Goal: Book appointment/travel/reservation

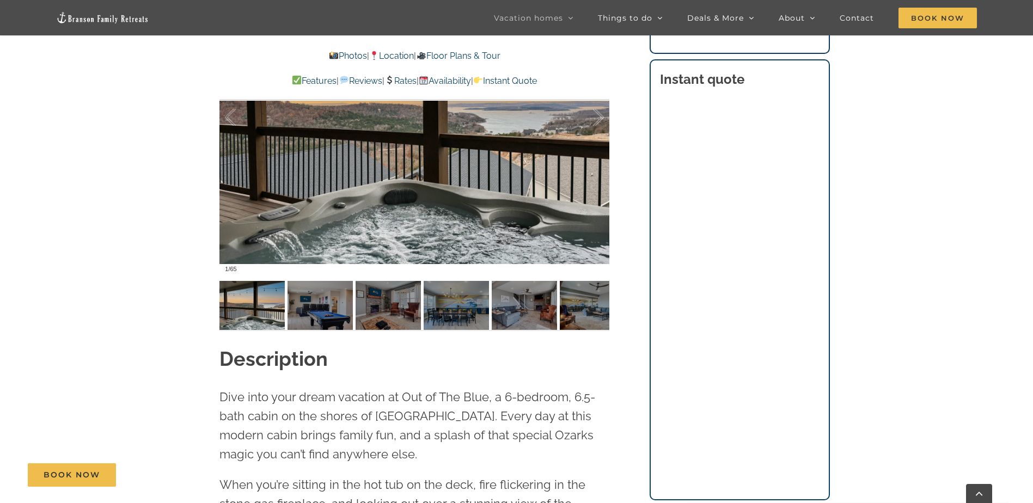
scroll to position [817, 0]
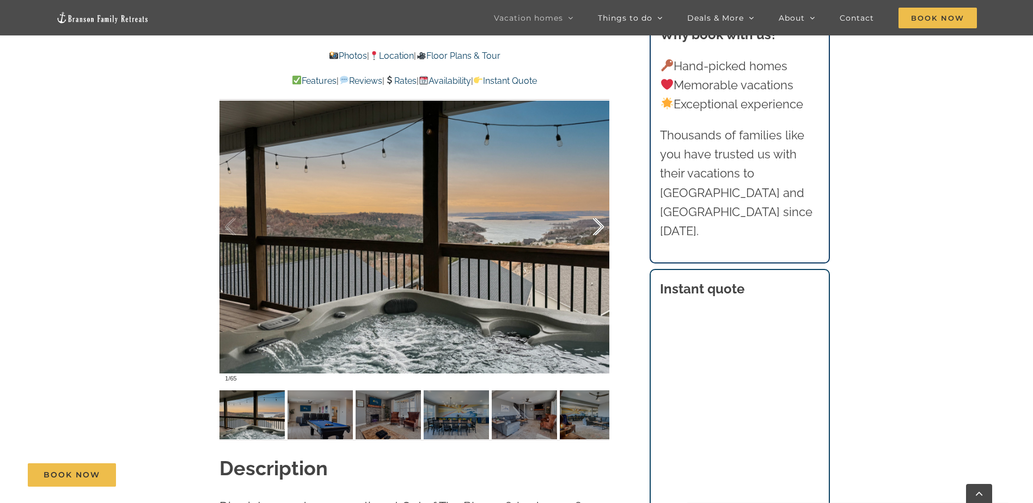
click at [592, 222] on div at bounding box center [587, 227] width 34 height 68
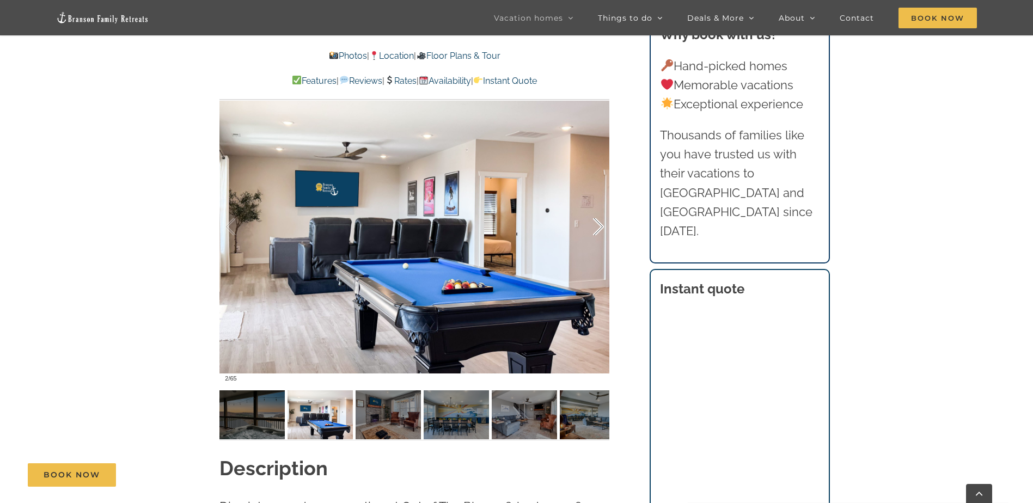
click at [596, 223] on div at bounding box center [587, 227] width 34 height 68
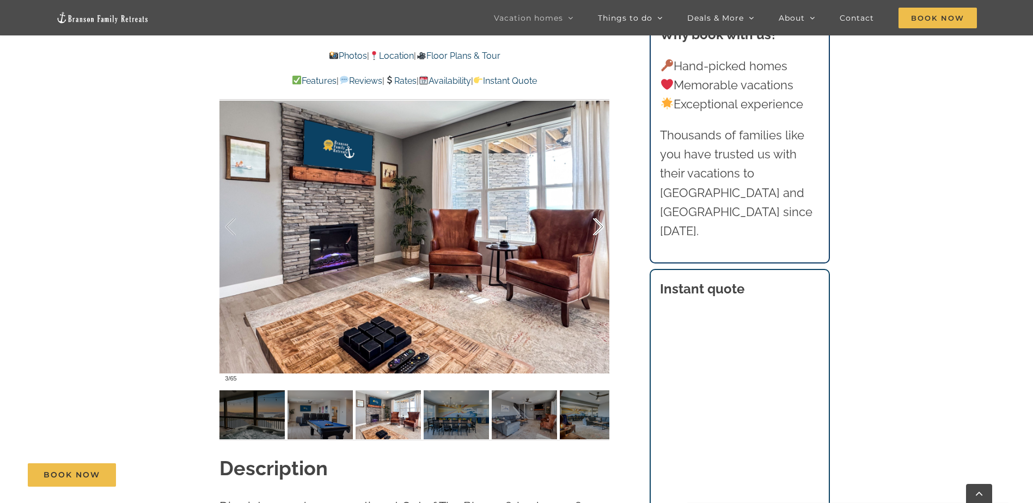
click at [596, 223] on div at bounding box center [587, 227] width 34 height 68
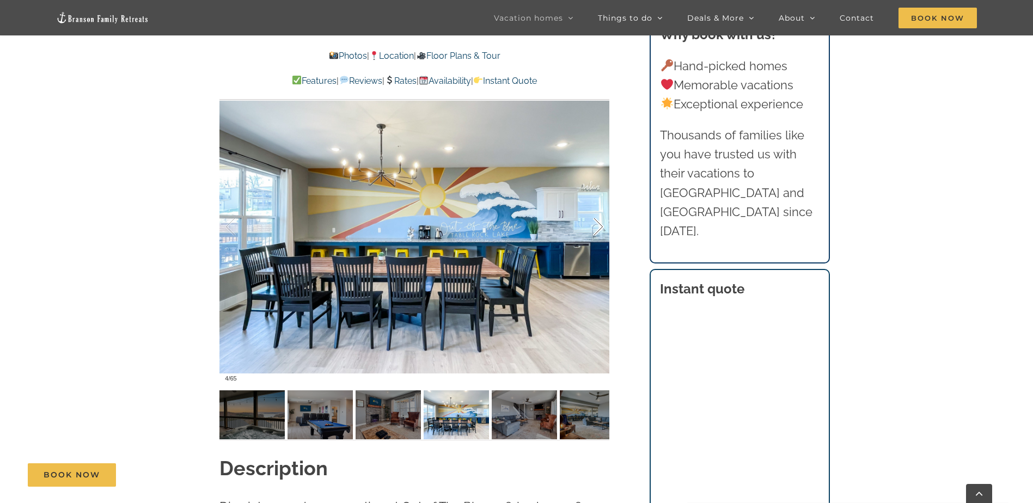
click at [596, 223] on div at bounding box center [587, 227] width 34 height 68
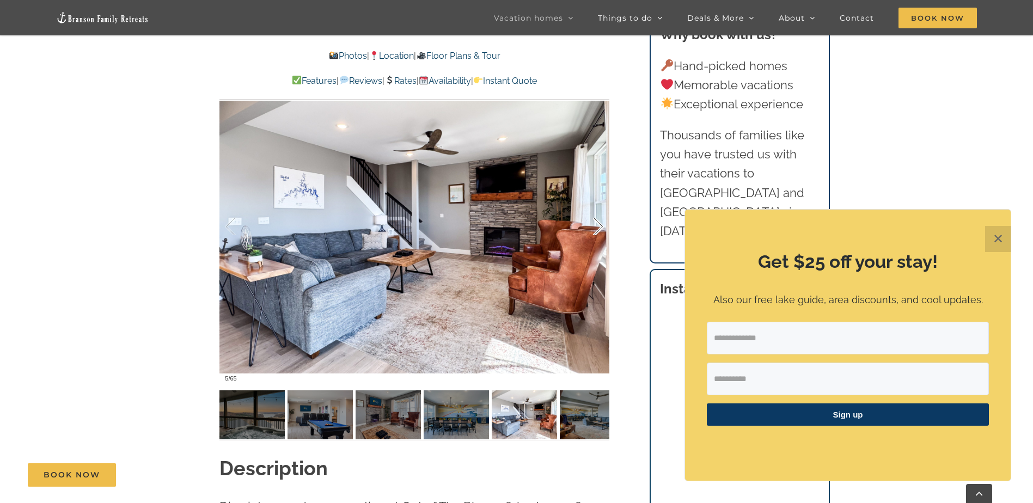
click at [596, 223] on div at bounding box center [587, 227] width 34 height 68
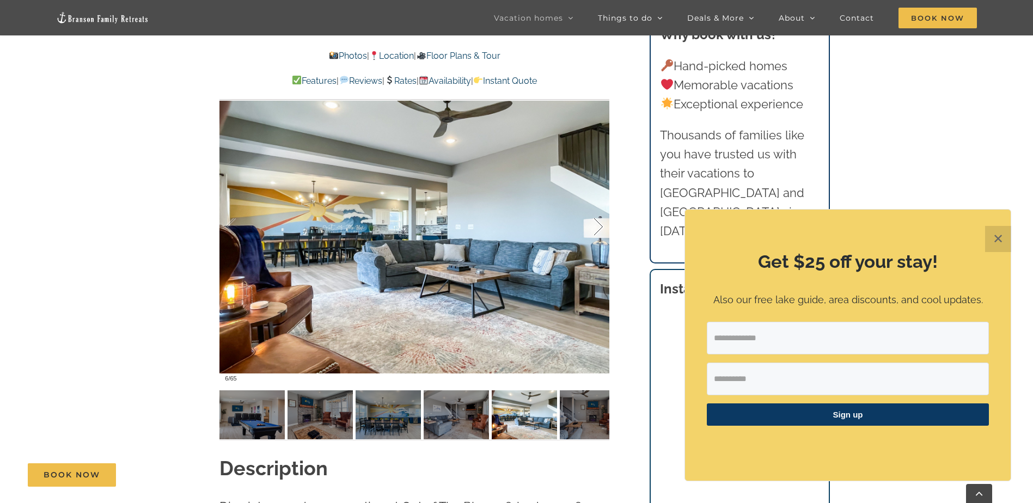
click at [596, 223] on div at bounding box center [587, 227] width 34 height 68
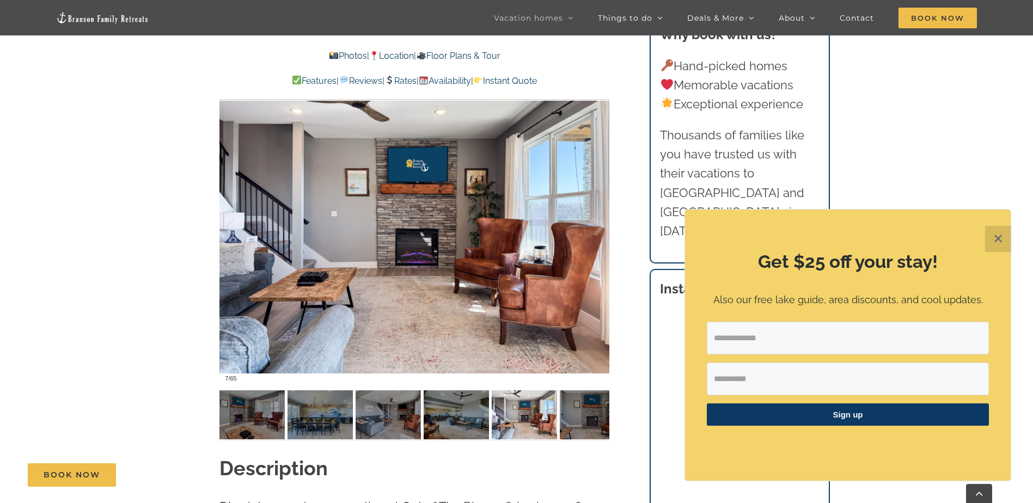
click at [1001, 241] on button "✕" at bounding box center [998, 239] width 26 height 26
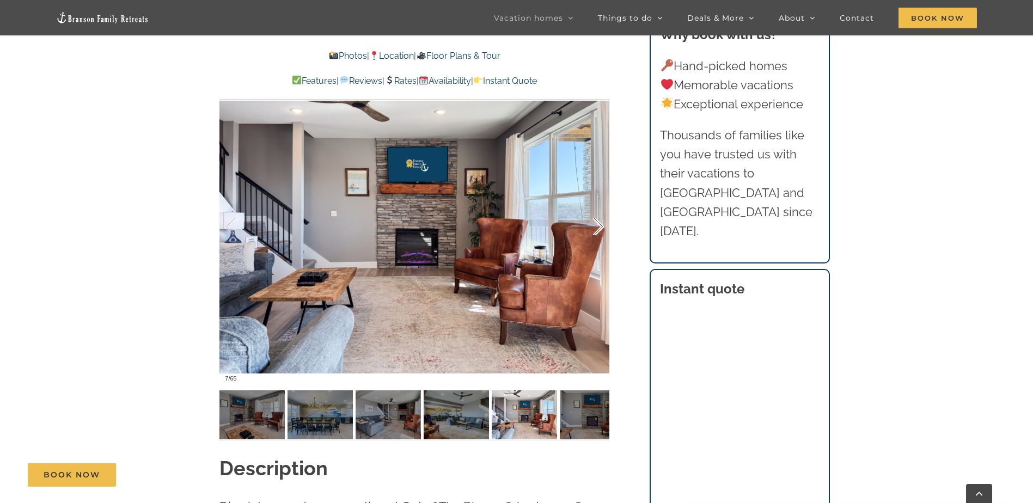
click at [593, 229] on div at bounding box center [587, 227] width 34 height 68
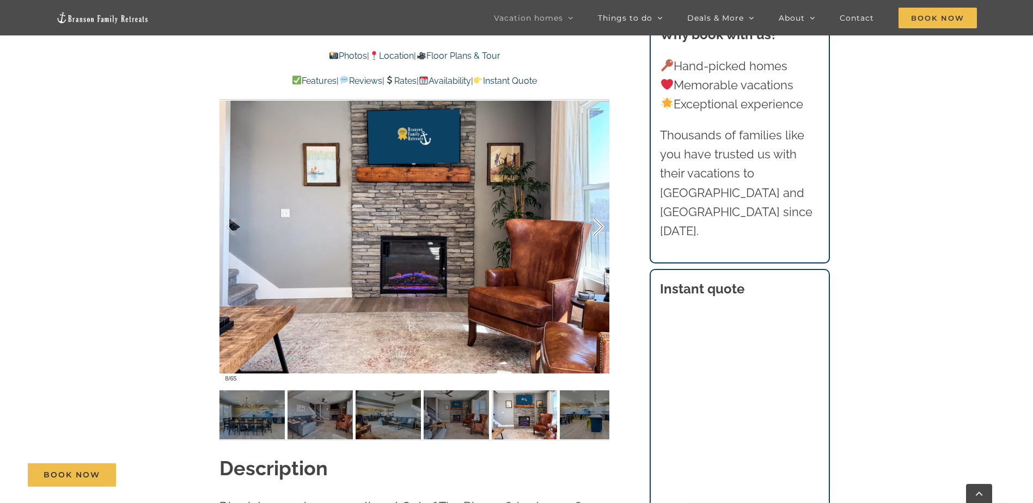
click at [593, 229] on div at bounding box center [587, 227] width 34 height 68
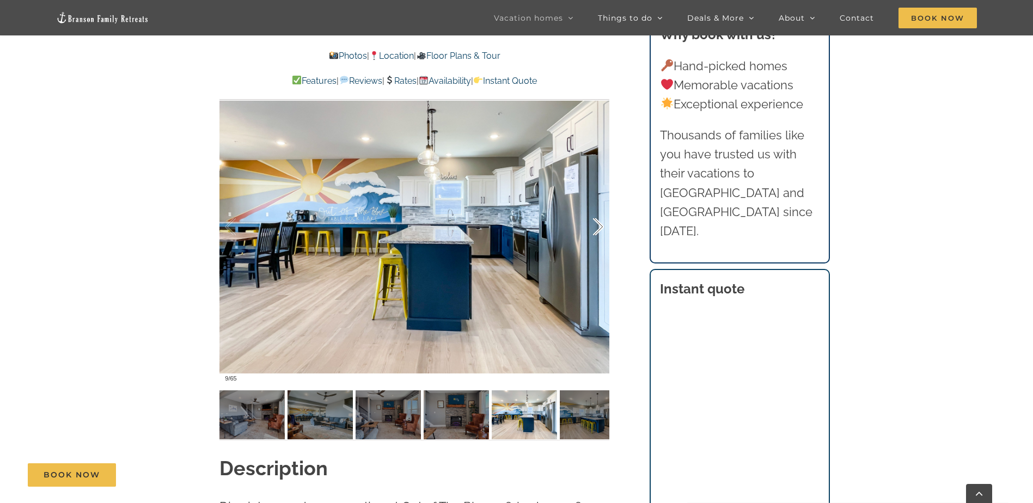
click at [593, 229] on div at bounding box center [587, 227] width 34 height 68
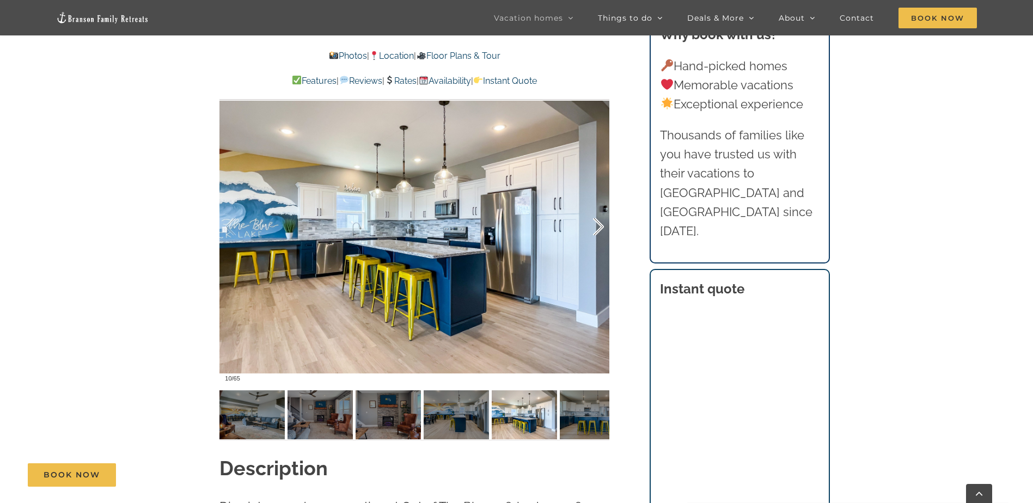
click at [593, 229] on div at bounding box center [587, 227] width 34 height 68
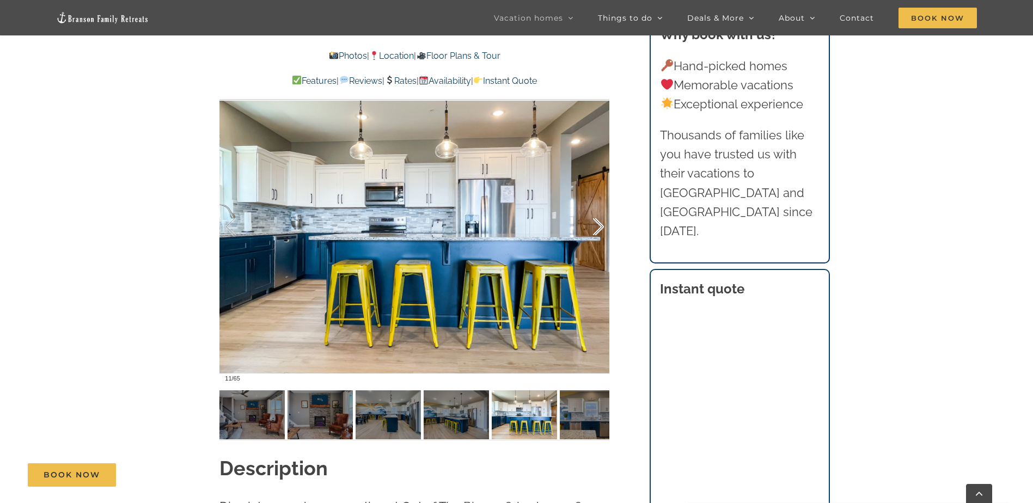
click at [593, 229] on div at bounding box center [587, 227] width 34 height 68
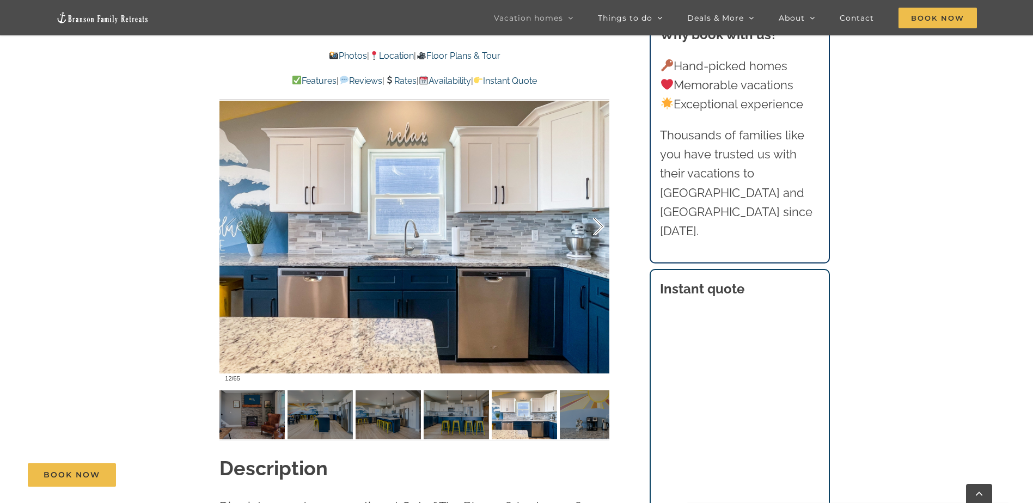
click at [593, 229] on div at bounding box center [587, 227] width 34 height 68
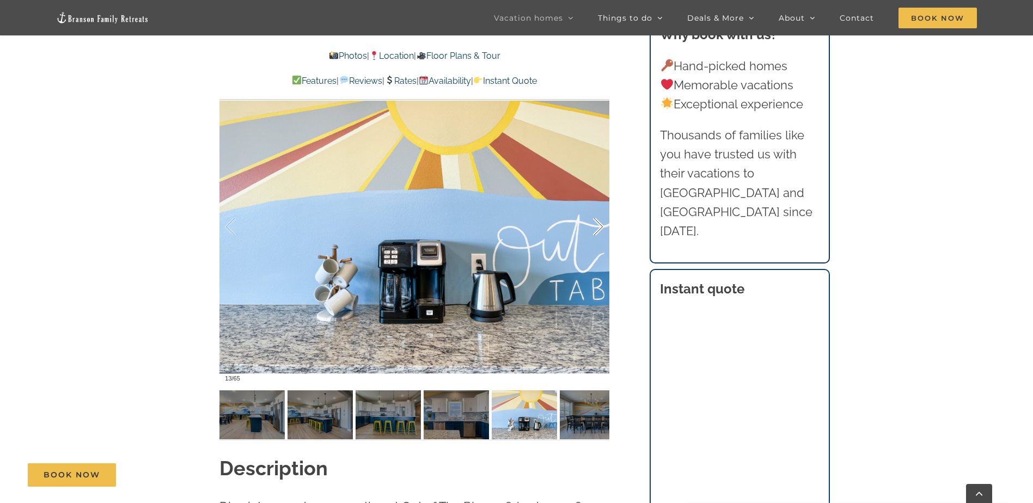
click at [593, 230] on div at bounding box center [587, 227] width 34 height 68
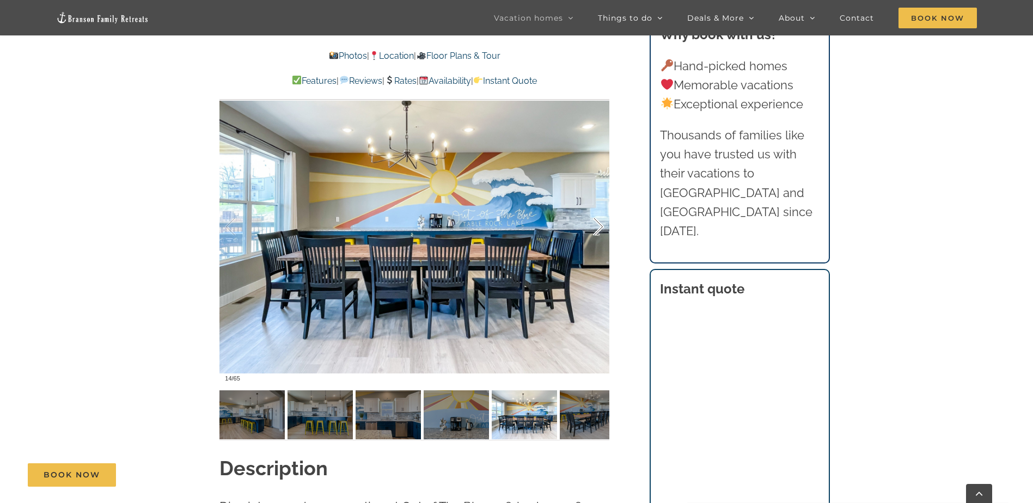
click at [593, 230] on div at bounding box center [587, 227] width 34 height 68
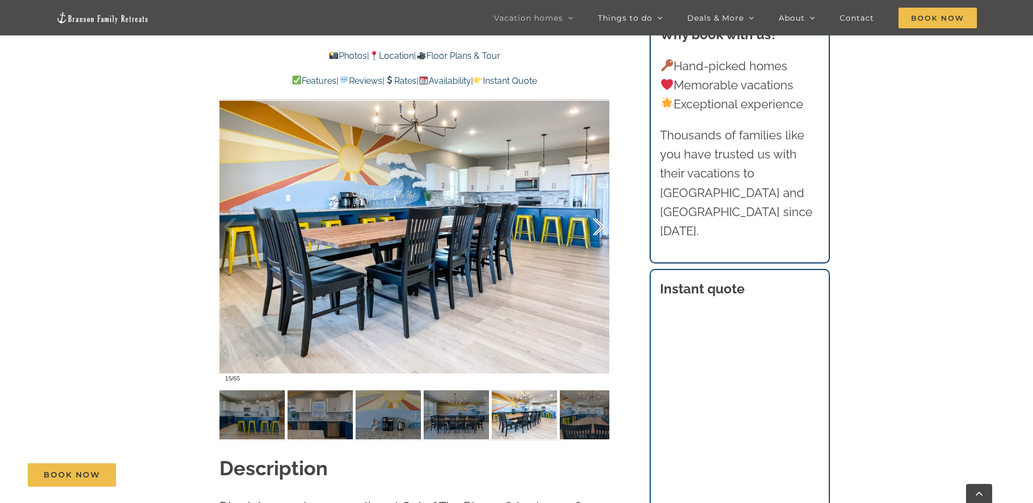
click at [593, 230] on div at bounding box center [587, 227] width 34 height 68
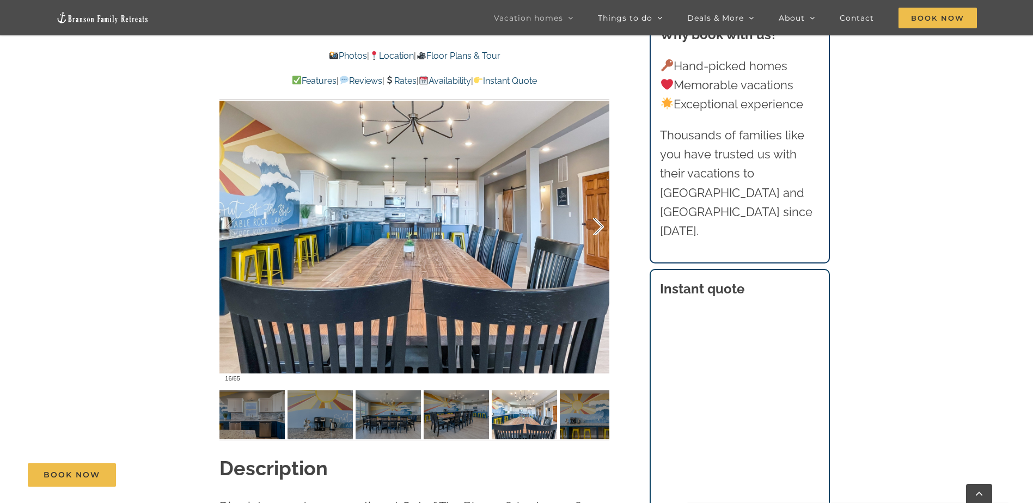
click at [593, 230] on div at bounding box center [587, 227] width 34 height 68
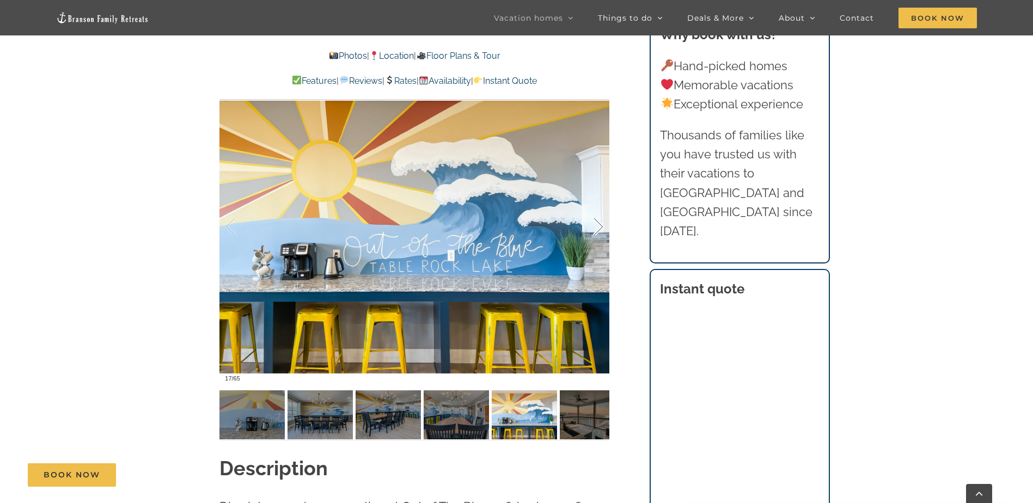
click at [593, 230] on div at bounding box center [587, 227] width 34 height 68
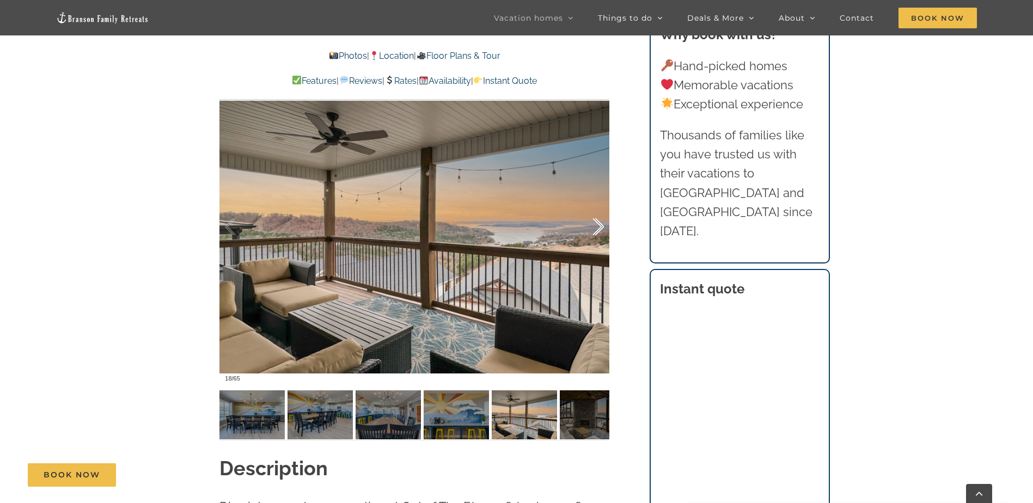
click at [593, 230] on div at bounding box center [587, 227] width 34 height 68
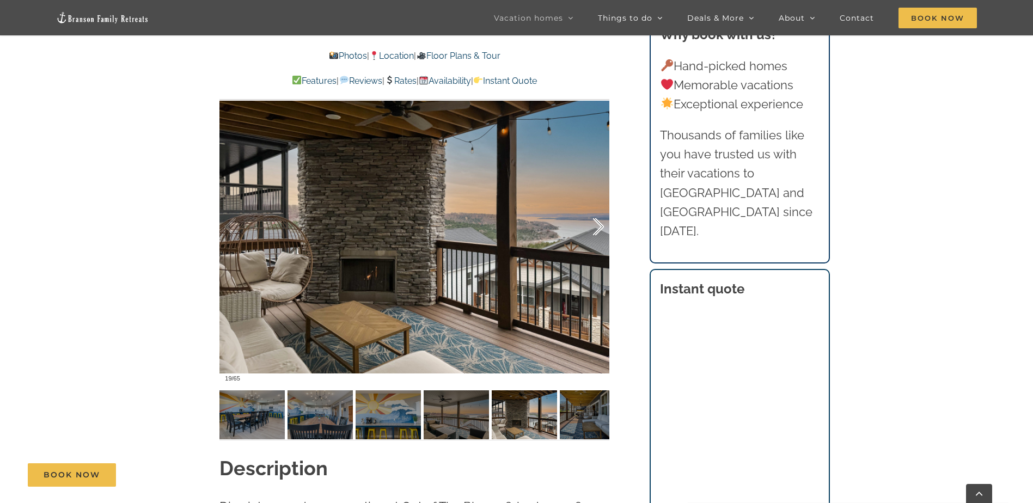
click at [593, 230] on div at bounding box center [587, 227] width 34 height 68
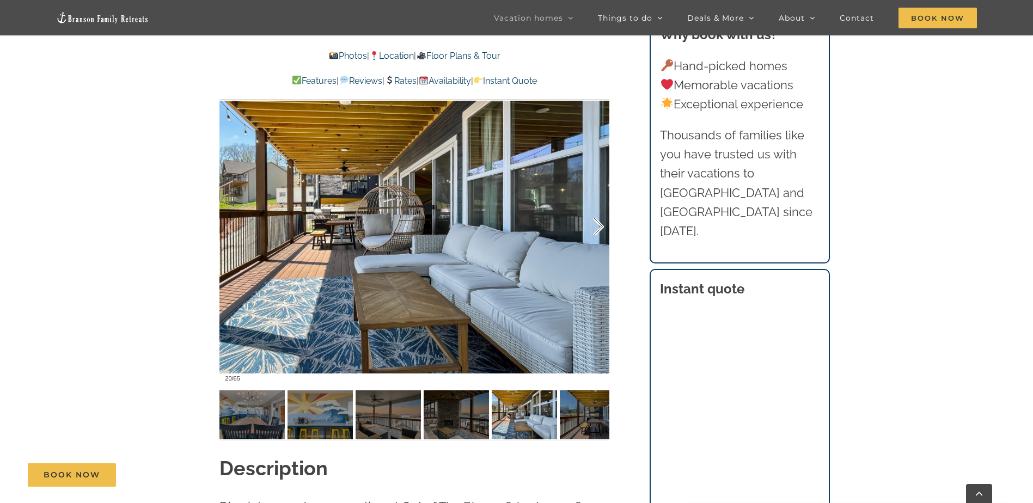
click at [593, 230] on div at bounding box center [587, 227] width 34 height 68
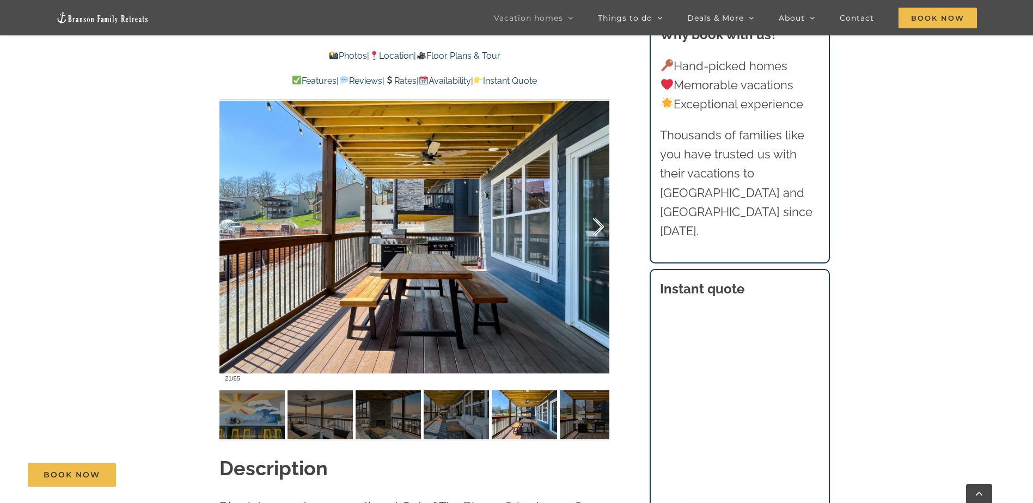
click at [593, 230] on div at bounding box center [587, 227] width 34 height 68
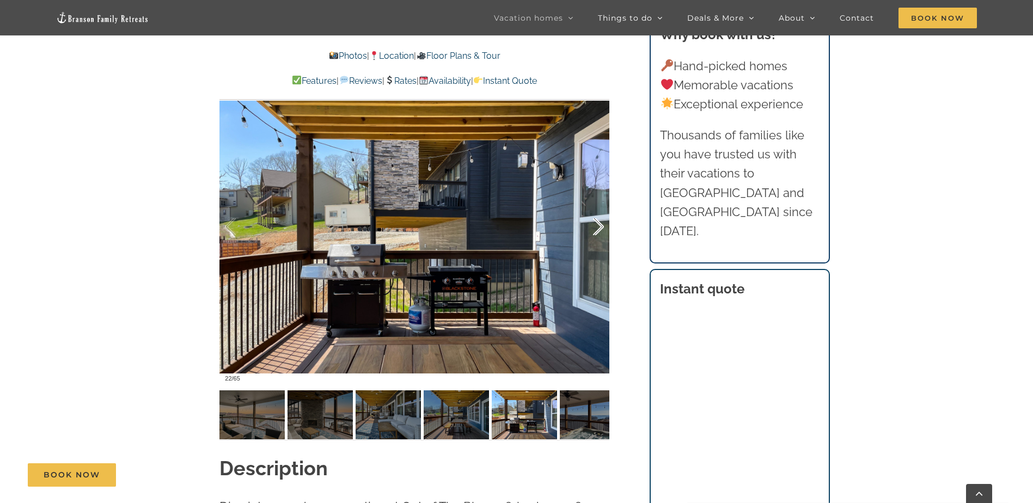
click at [593, 230] on div at bounding box center [587, 227] width 34 height 68
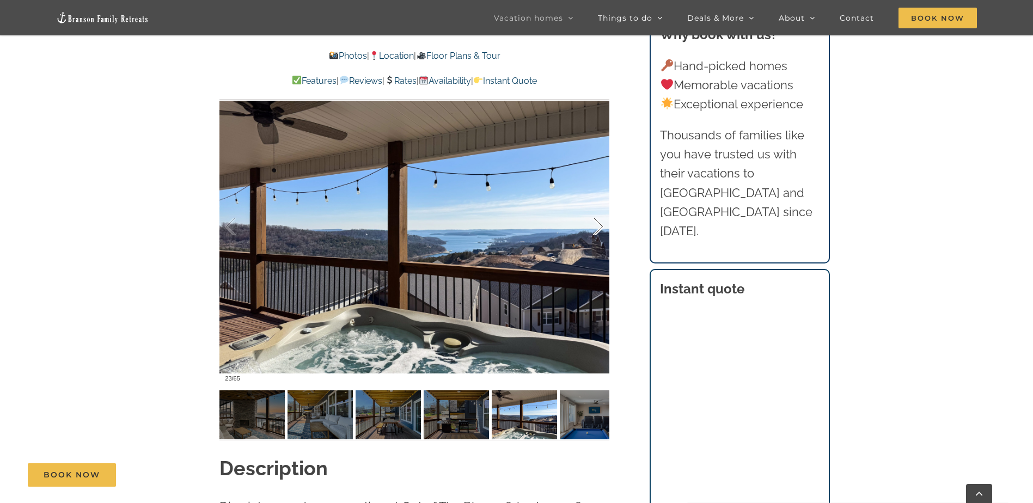
click at [593, 230] on div at bounding box center [587, 227] width 34 height 68
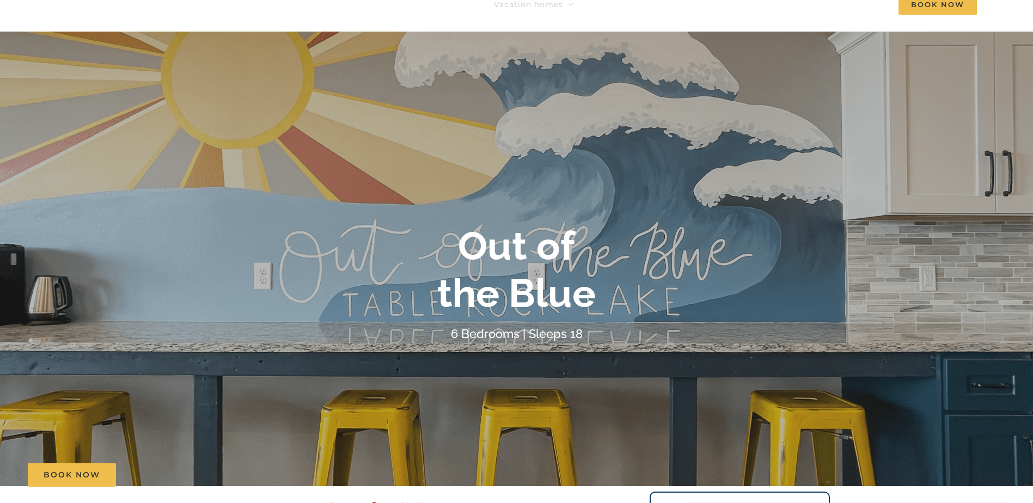
scroll to position [0, 0]
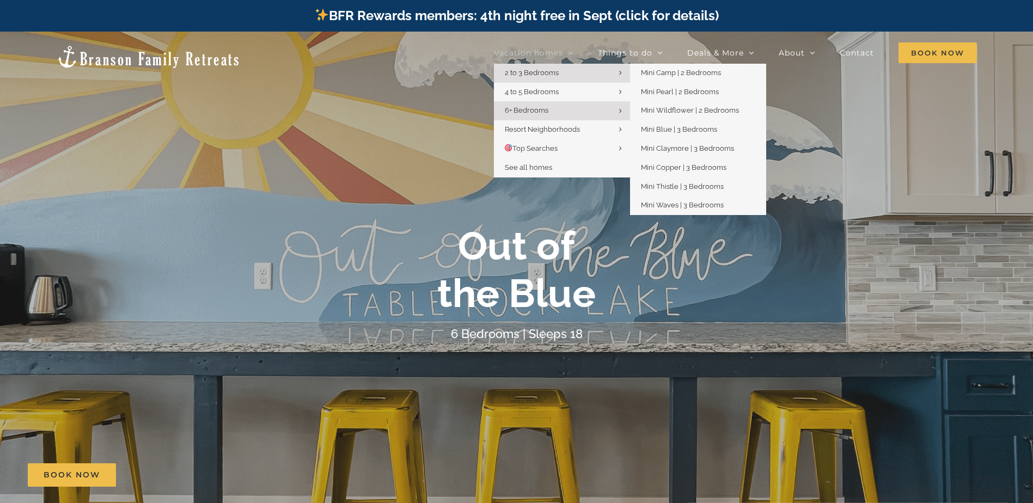
click at [566, 77] on link "2 to 3 Bedrooms" at bounding box center [562, 73] width 136 height 19
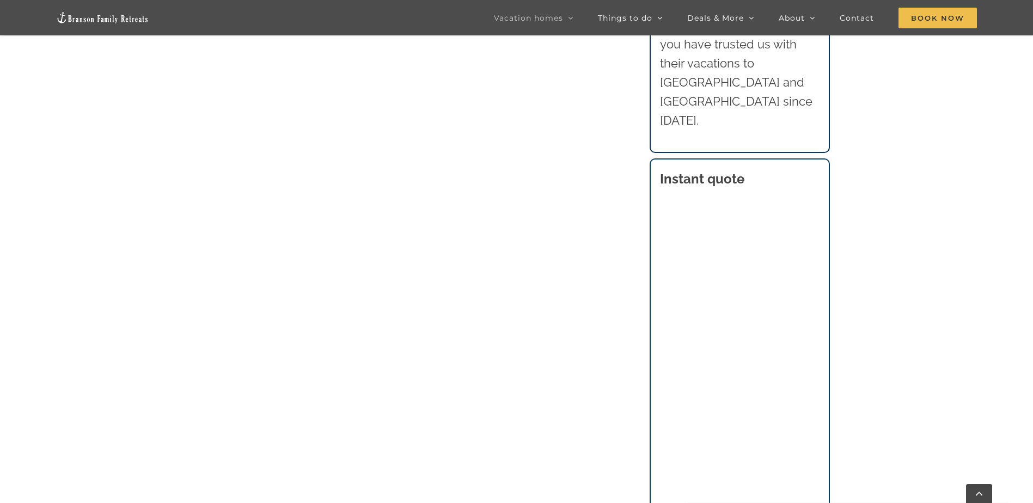
scroll to position [1198, 0]
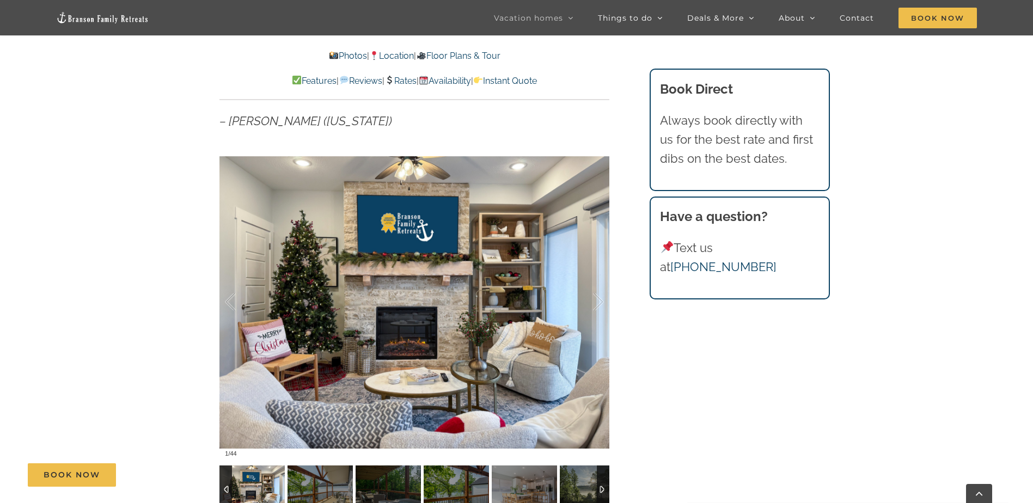
scroll to position [817, 0]
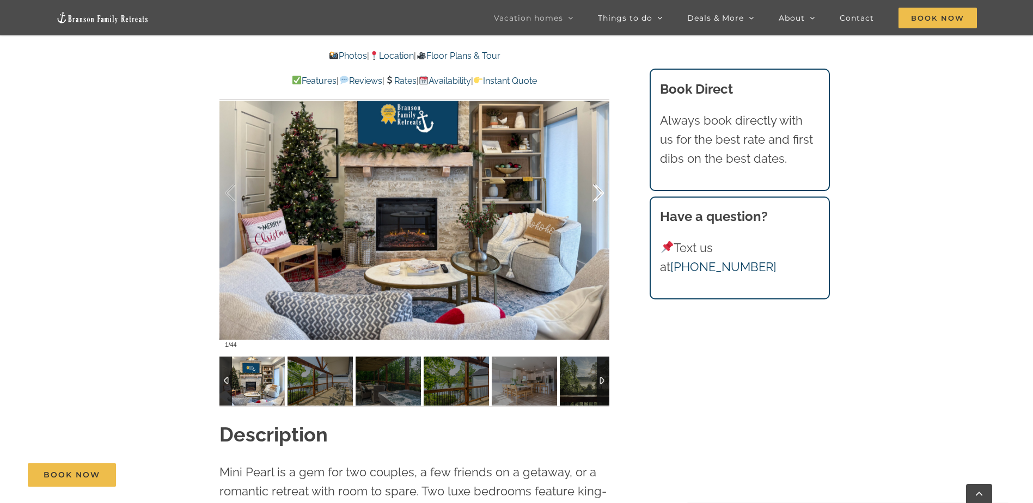
click at [592, 194] on div at bounding box center [587, 194] width 34 height 68
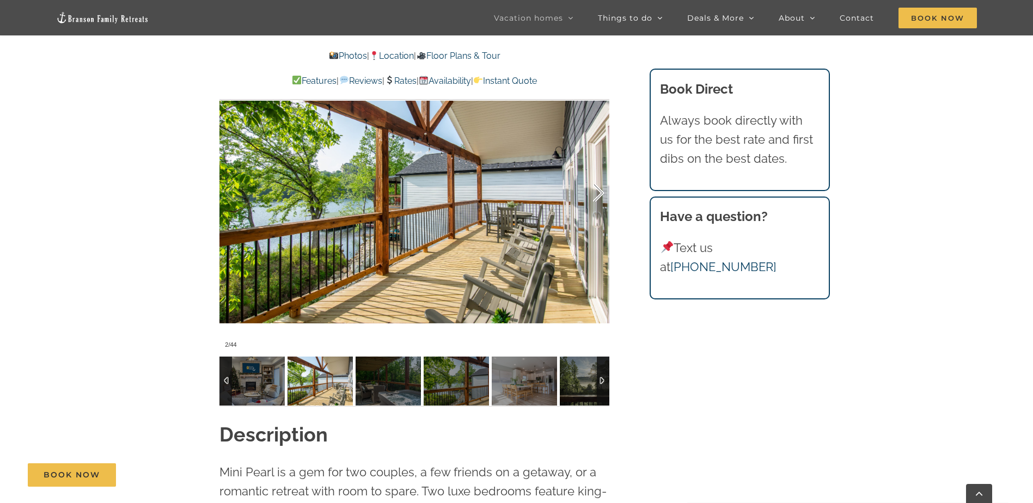
click at [592, 194] on div at bounding box center [587, 194] width 34 height 68
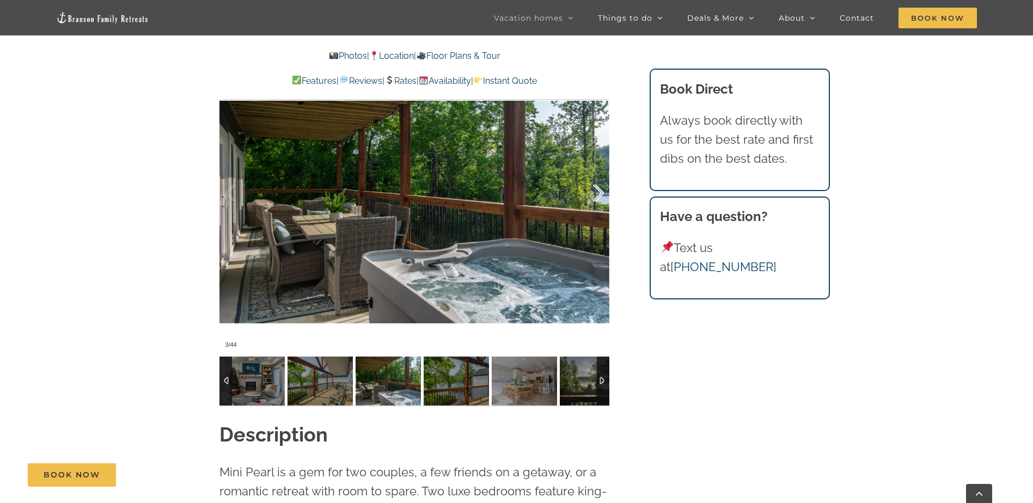
click at [592, 194] on div at bounding box center [587, 194] width 34 height 68
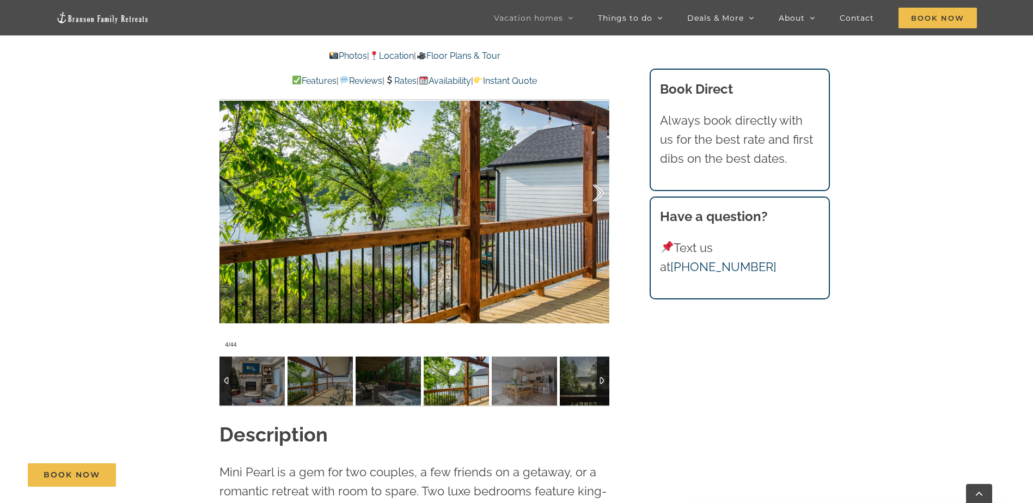
click at [592, 194] on div at bounding box center [587, 194] width 34 height 68
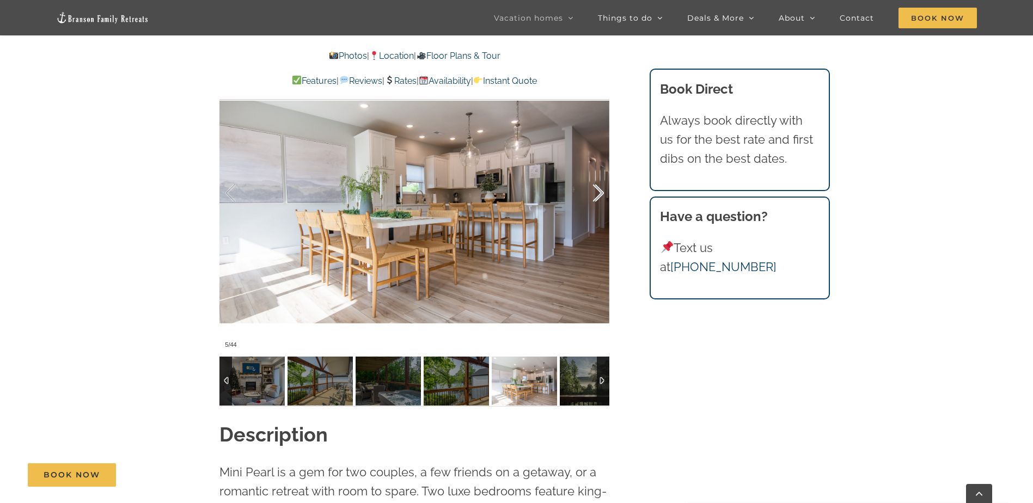
click at [592, 195] on div at bounding box center [587, 194] width 34 height 68
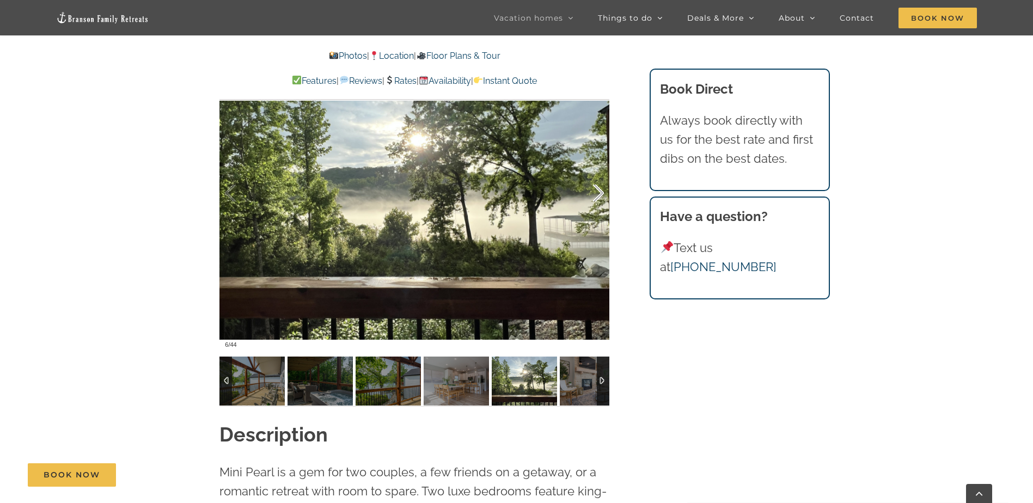
click at [592, 195] on div at bounding box center [587, 194] width 34 height 68
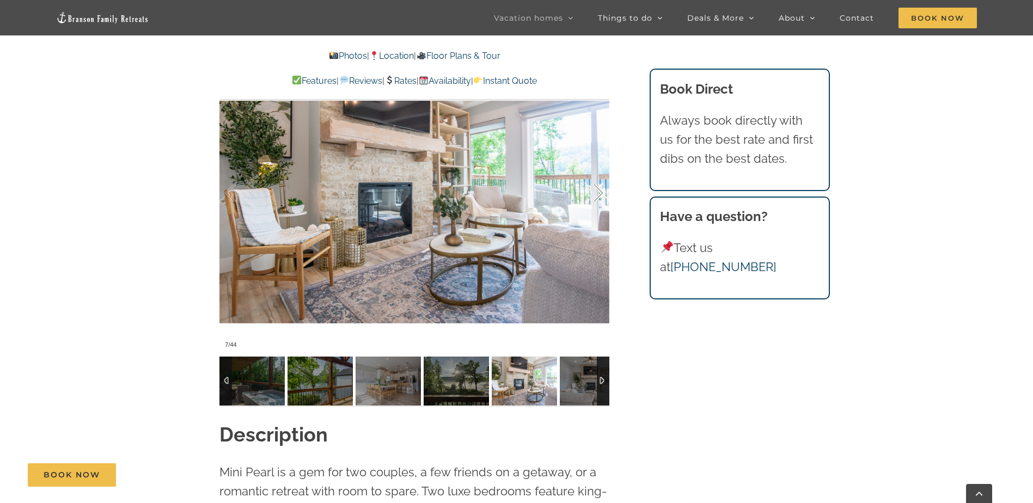
click at [592, 195] on div at bounding box center [587, 194] width 34 height 68
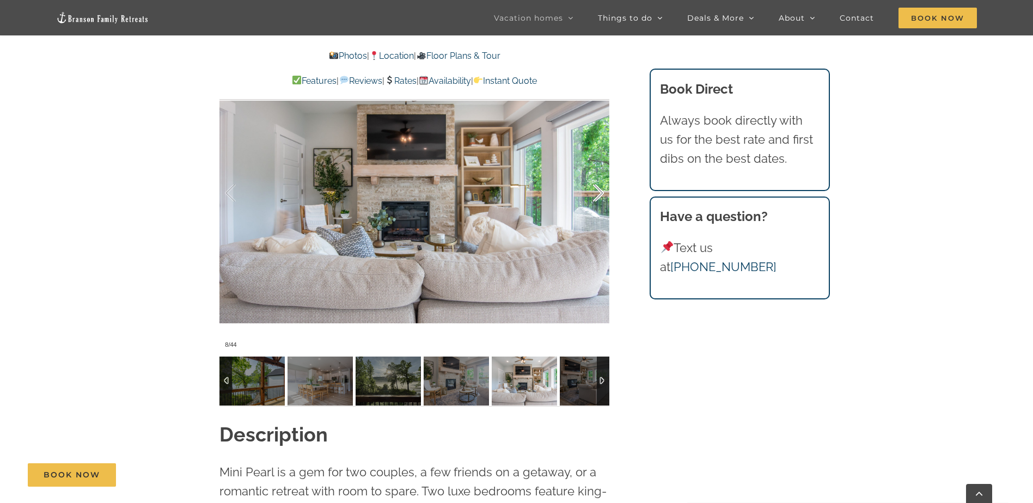
click at [592, 196] on div at bounding box center [587, 194] width 34 height 68
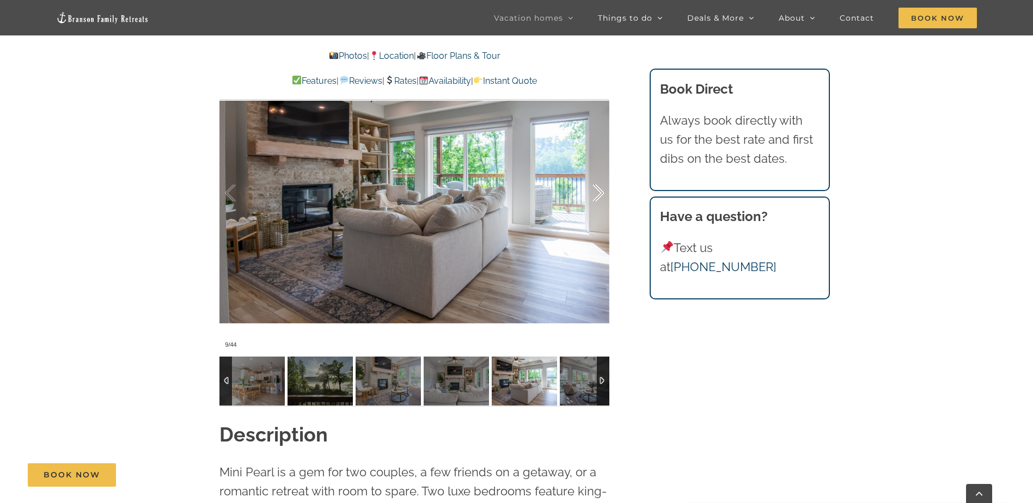
click at [592, 196] on div at bounding box center [587, 194] width 34 height 68
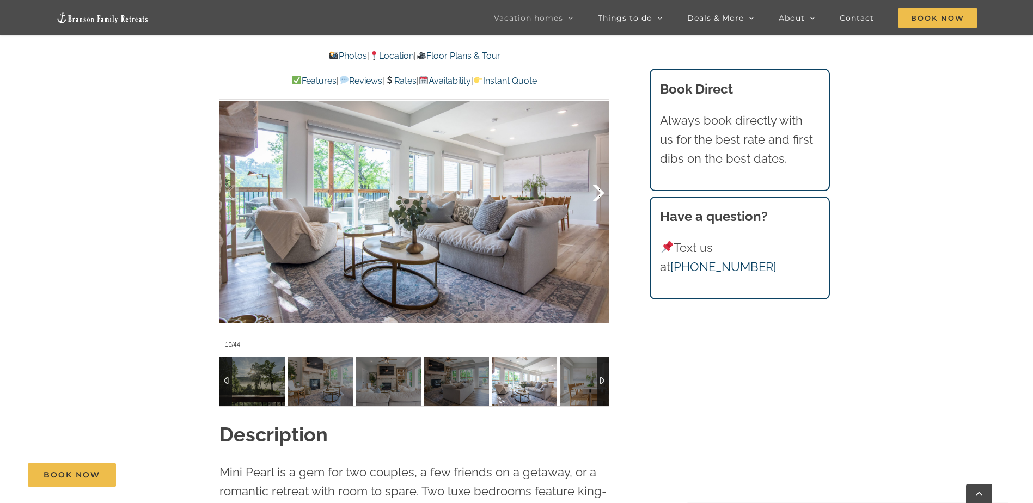
click at [592, 196] on div at bounding box center [587, 194] width 34 height 68
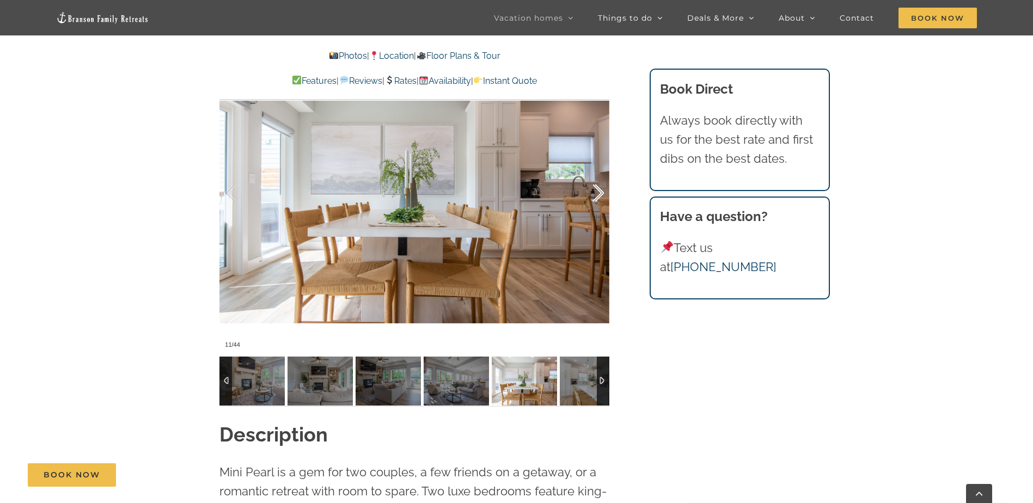
click at [592, 196] on div at bounding box center [587, 194] width 34 height 68
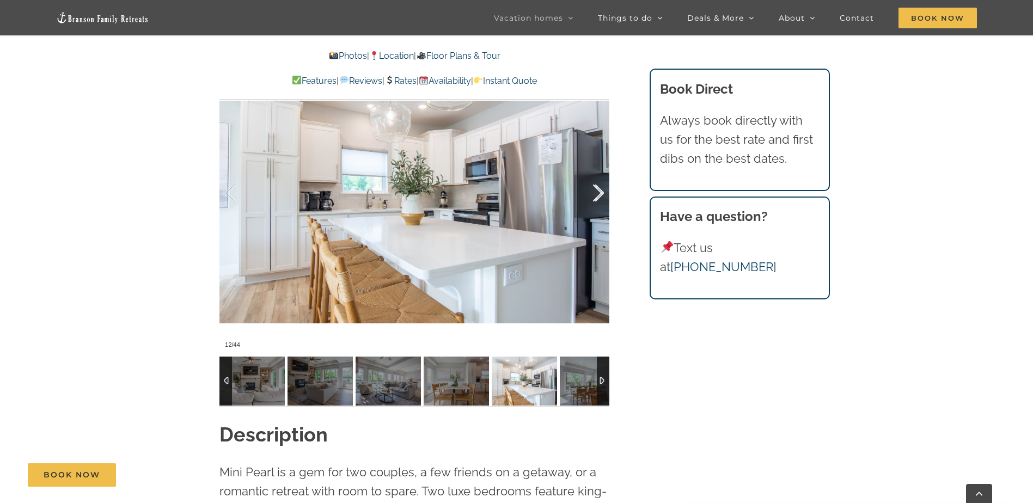
click at [592, 196] on div at bounding box center [587, 194] width 34 height 68
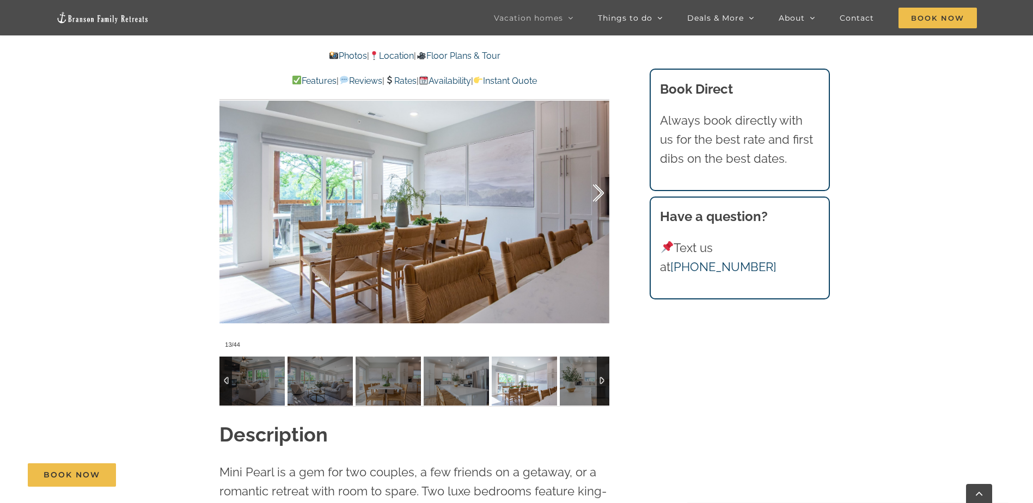
click at [592, 196] on div at bounding box center [587, 194] width 34 height 68
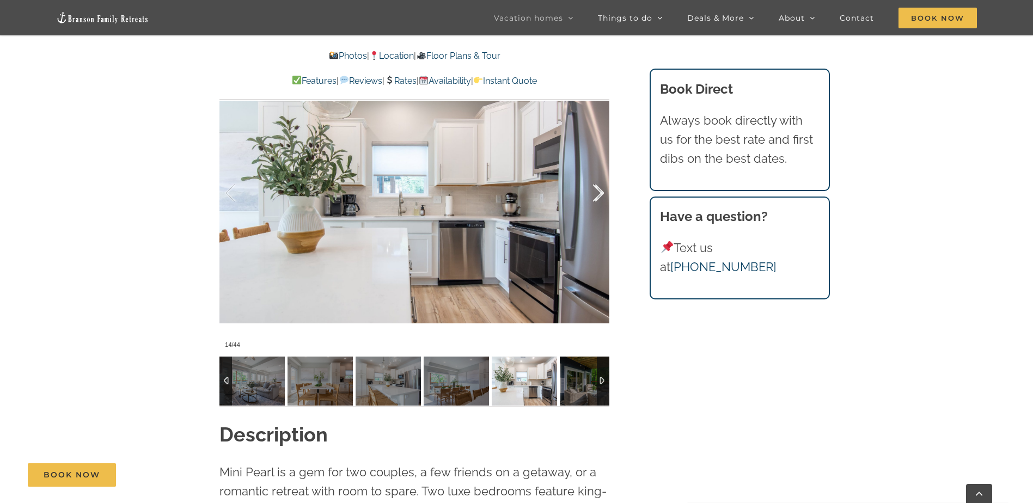
click at [592, 196] on div at bounding box center [587, 194] width 34 height 68
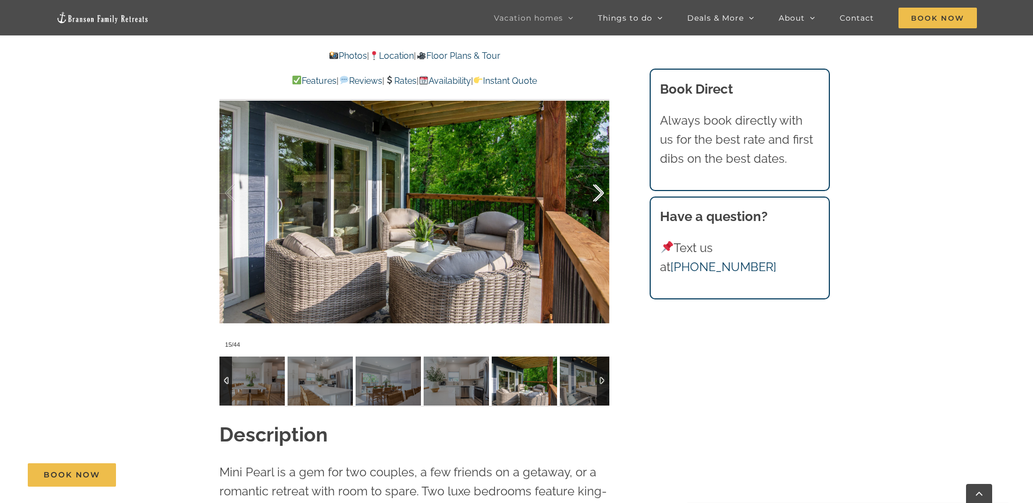
click at [592, 196] on div at bounding box center [587, 194] width 34 height 68
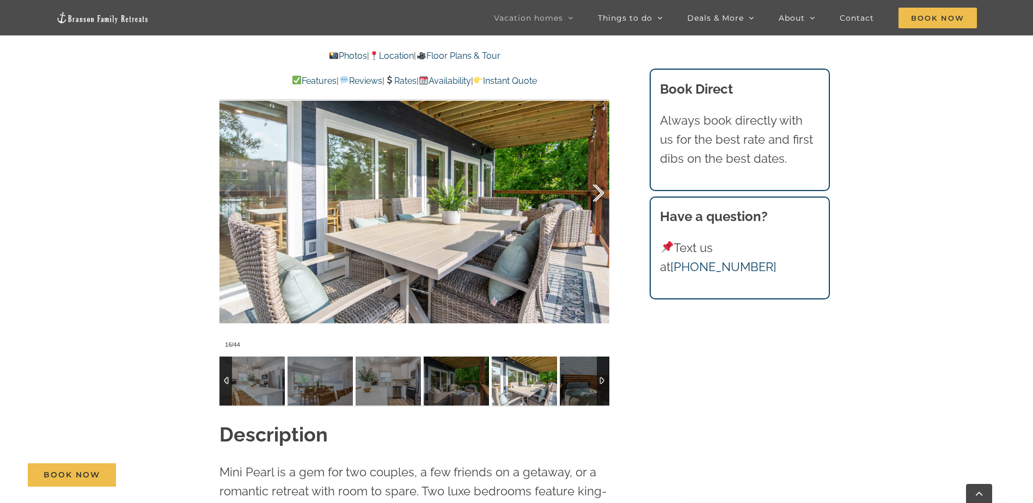
click at [592, 196] on div at bounding box center [587, 194] width 34 height 68
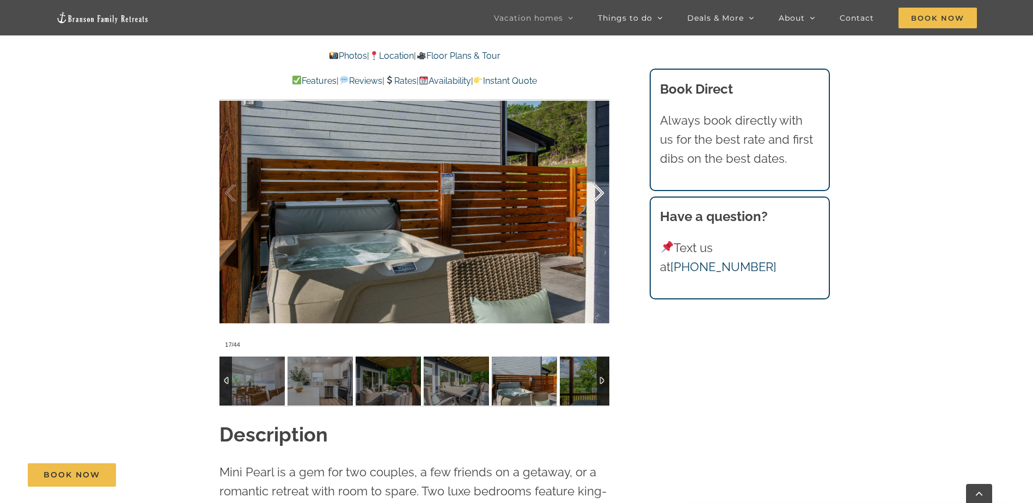
click at [592, 196] on div at bounding box center [587, 194] width 34 height 68
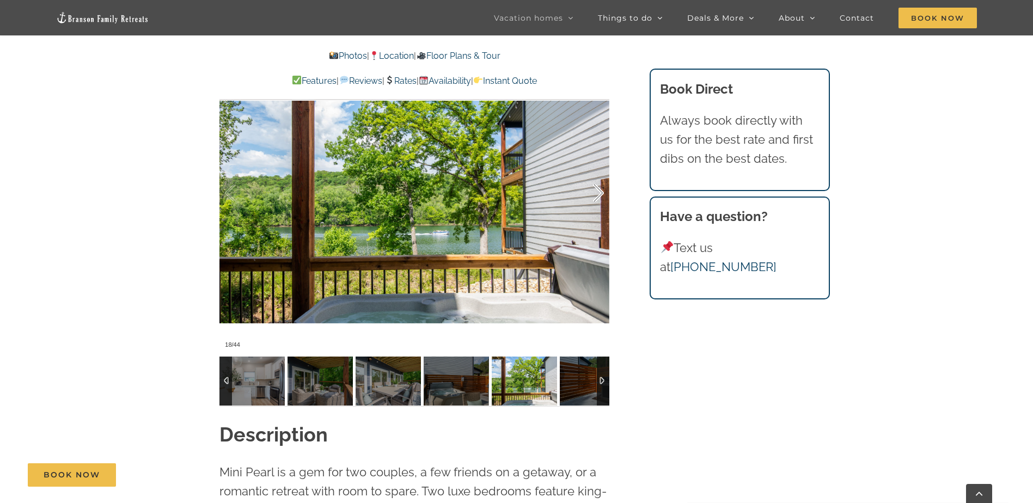
click at [592, 196] on div at bounding box center [587, 194] width 34 height 68
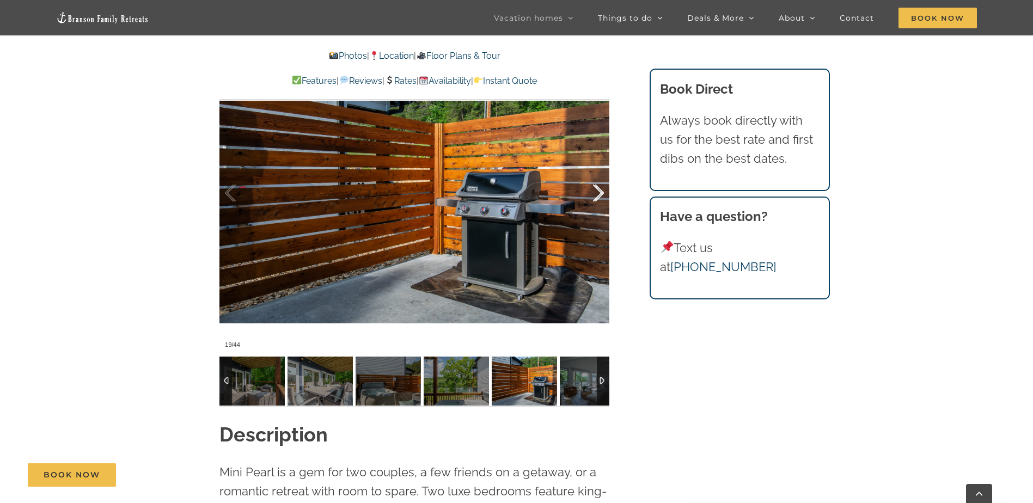
click at [592, 196] on div at bounding box center [587, 194] width 34 height 68
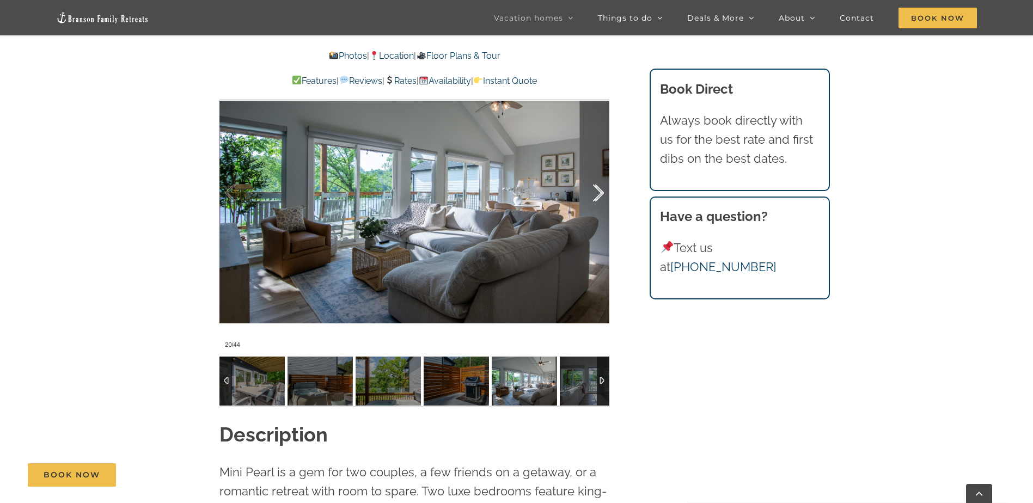
click at [592, 197] on div at bounding box center [587, 194] width 34 height 68
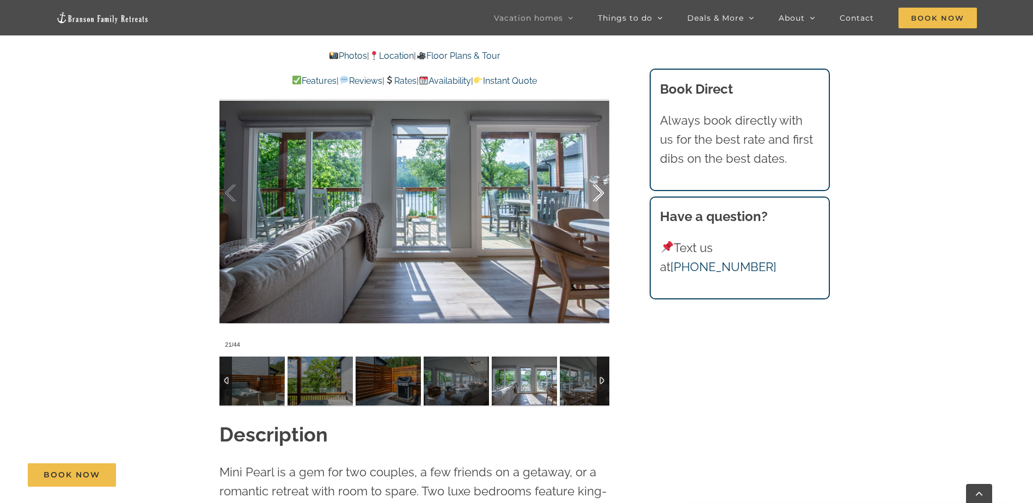
click at [596, 197] on div at bounding box center [587, 194] width 34 height 68
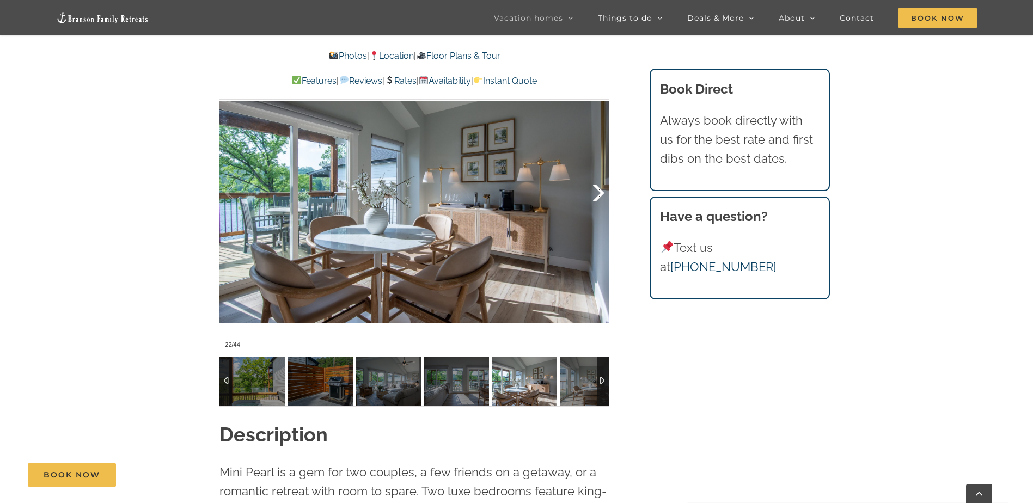
click at [596, 195] on div at bounding box center [587, 194] width 34 height 68
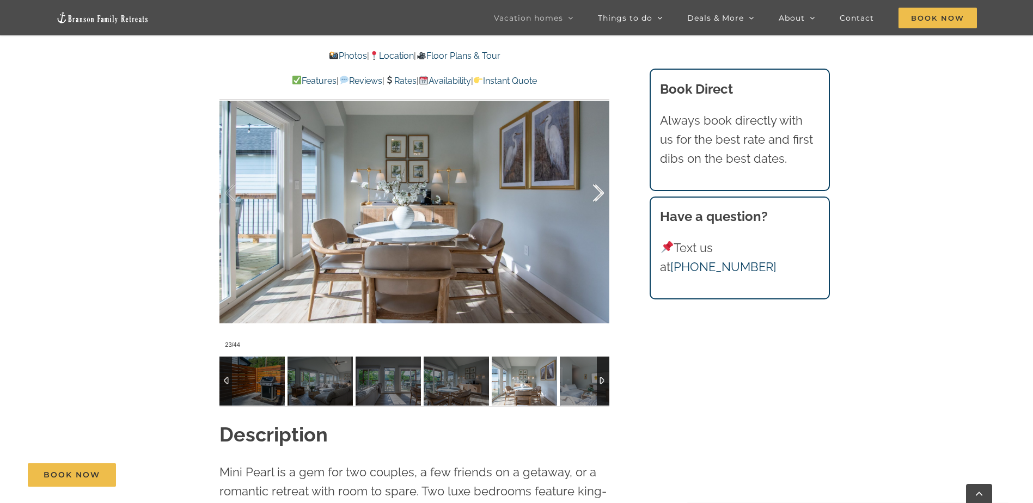
click at [596, 196] on div at bounding box center [587, 194] width 34 height 68
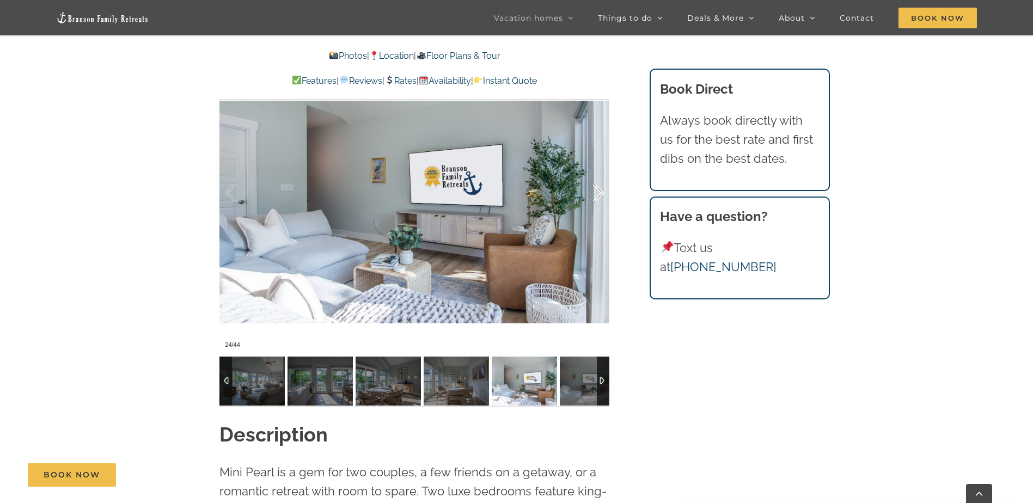
click at [596, 196] on div at bounding box center [587, 194] width 34 height 68
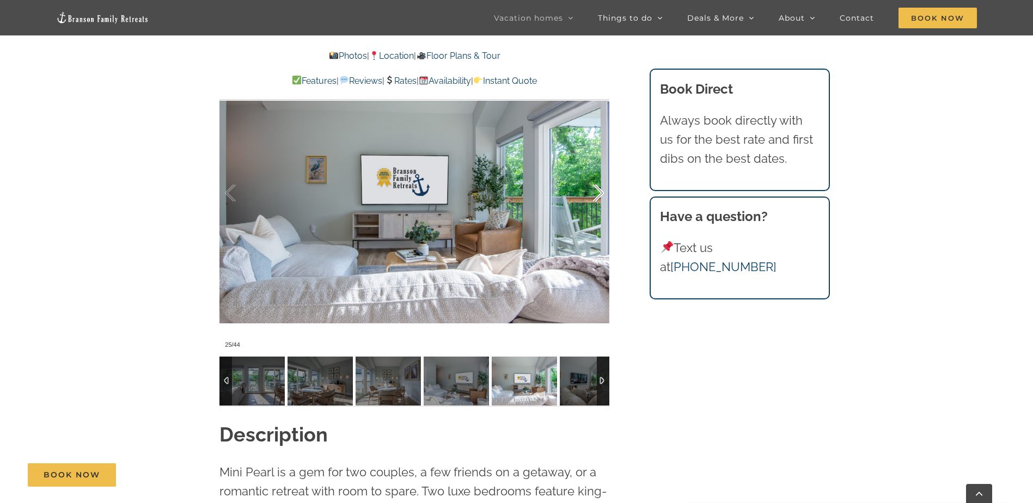
click at [595, 197] on div at bounding box center [587, 194] width 34 height 68
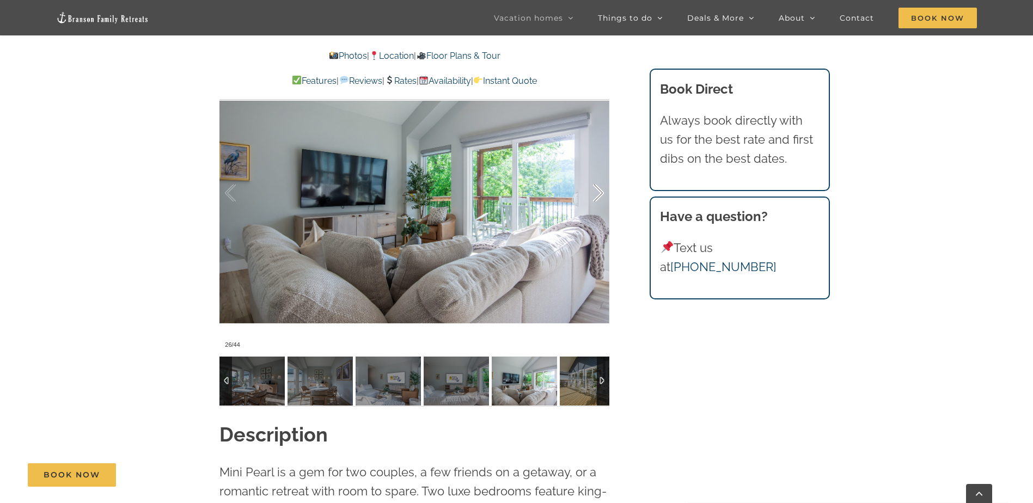
click at [595, 197] on div at bounding box center [587, 194] width 34 height 68
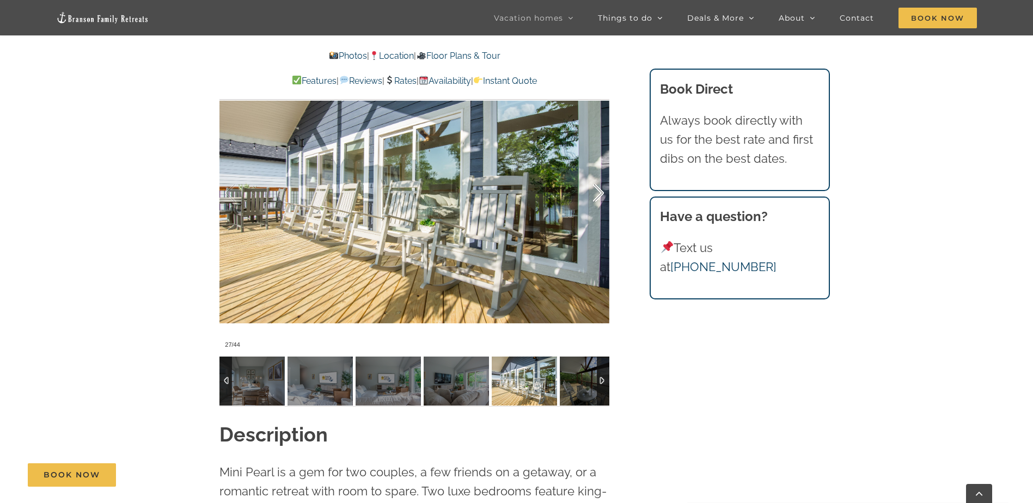
click at [595, 197] on div at bounding box center [587, 194] width 34 height 68
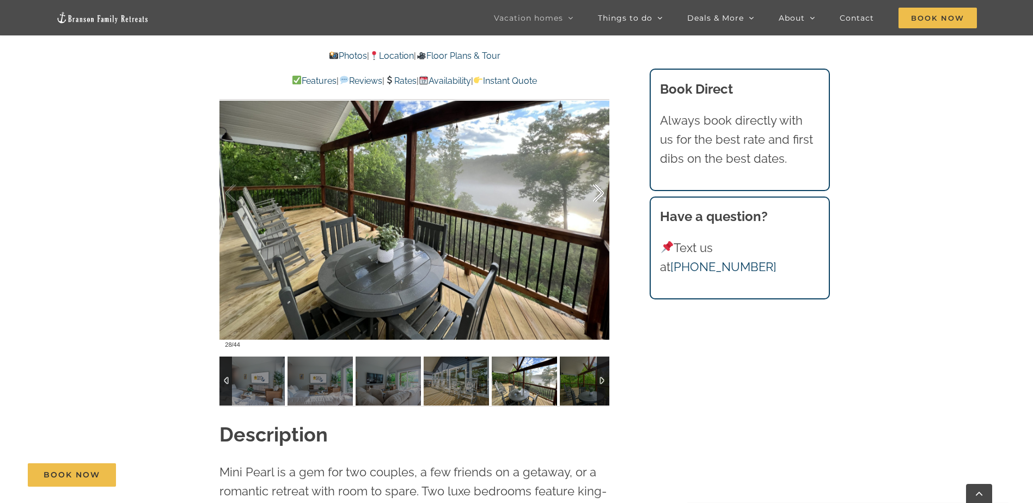
click at [595, 197] on div at bounding box center [587, 194] width 34 height 68
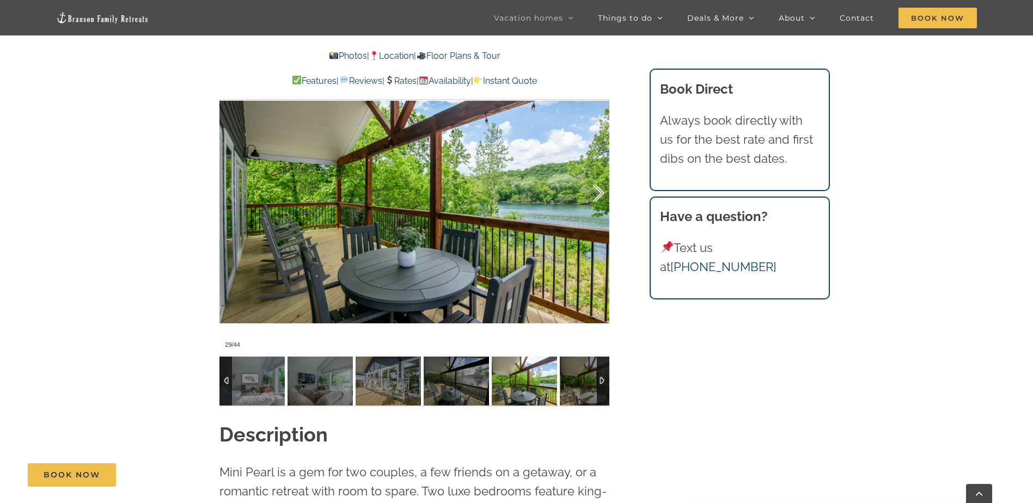
click at [595, 197] on div at bounding box center [587, 194] width 34 height 68
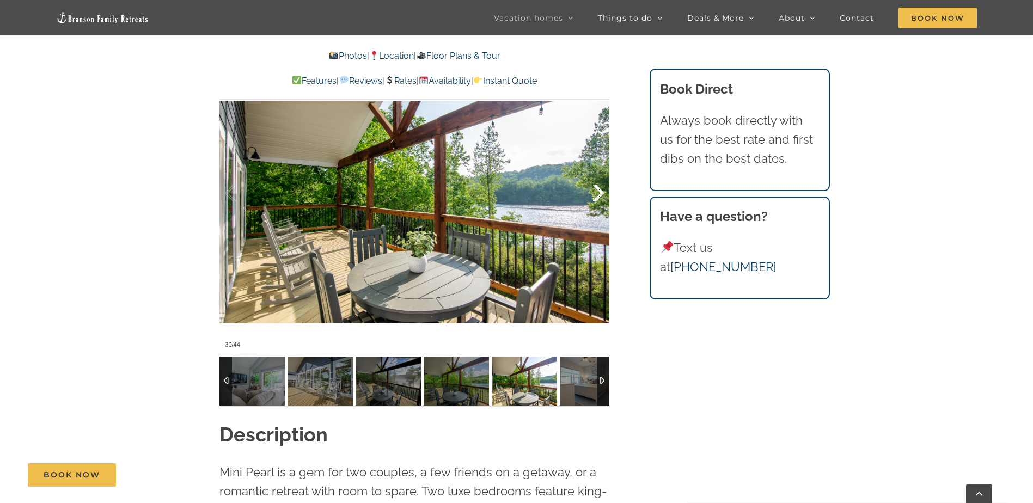
click at [595, 198] on div at bounding box center [587, 194] width 34 height 68
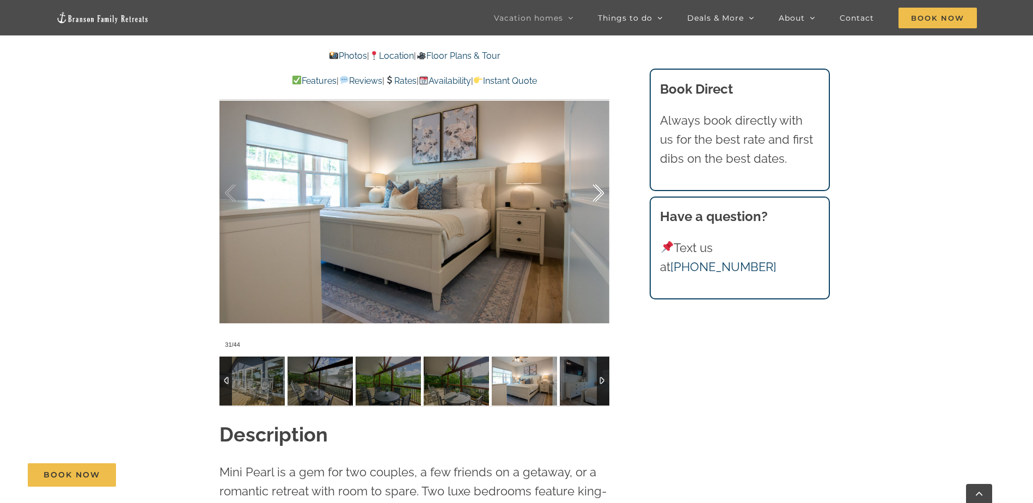
click at [595, 198] on div at bounding box center [587, 194] width 34 height 68
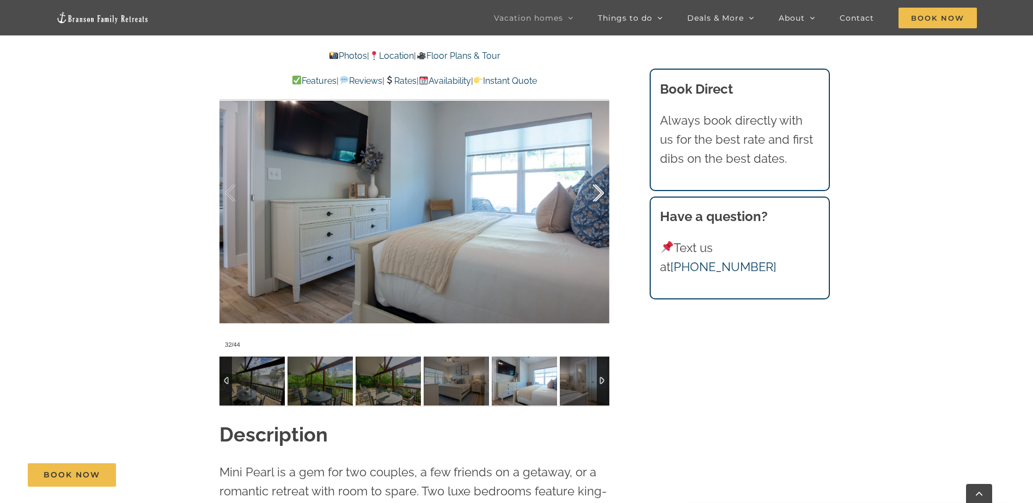
click at [595, 198] on div at bounding box center [587, 194] width 34 height 68
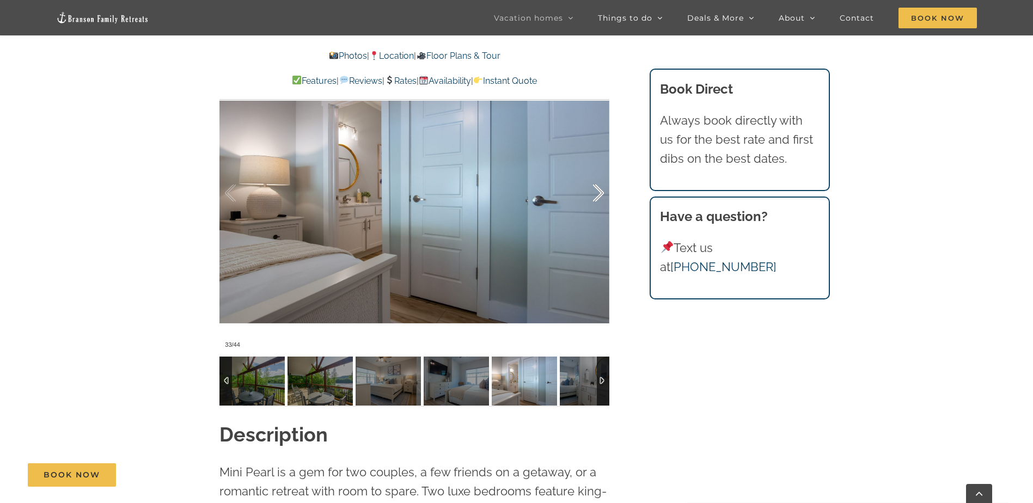
click at [595, 198] on div at bounding box center [587, 194] width 34 height 68
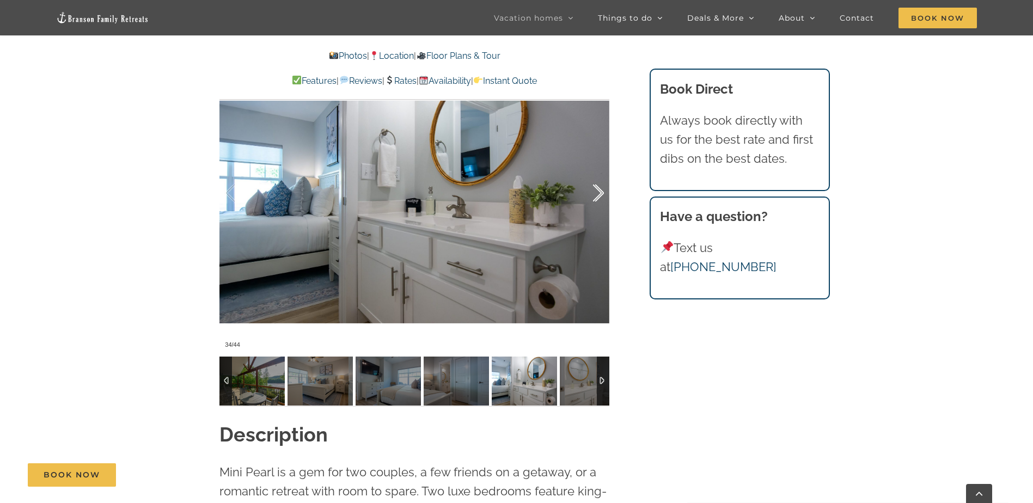
click at [595, 198] on div at bounding box center [587, 194] width 34 height 68
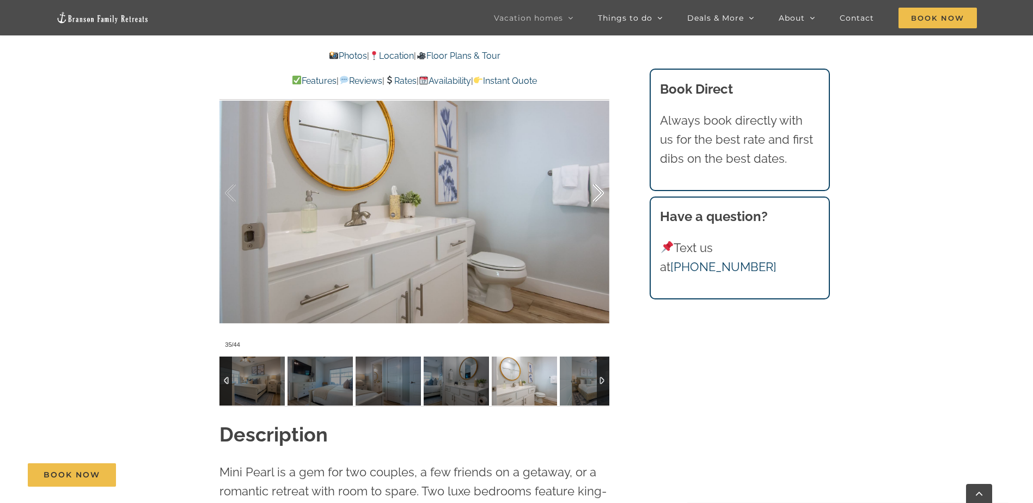
click at [595, 198] on div at bounding box center [587, 194] width 34 height 68
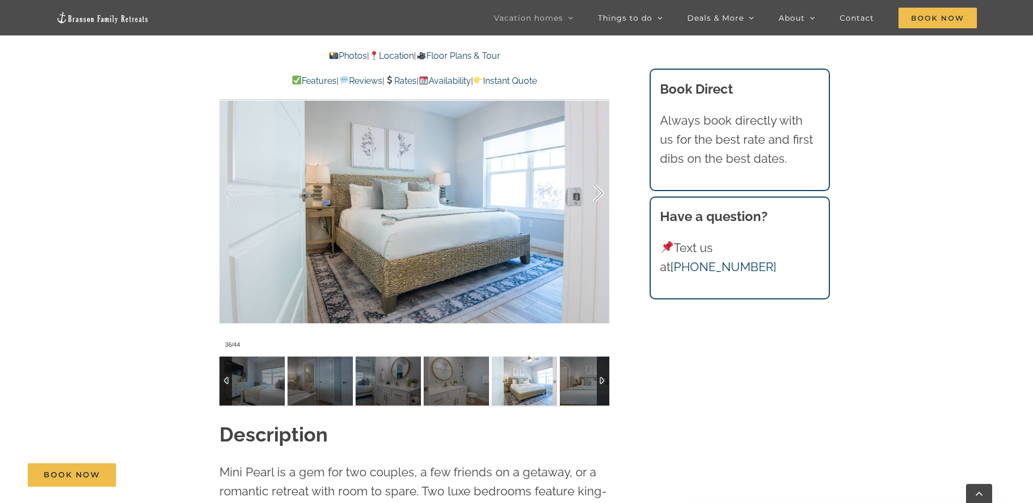
click at [595, 198] on div at bounding box center [587, 194] width 34 height 68
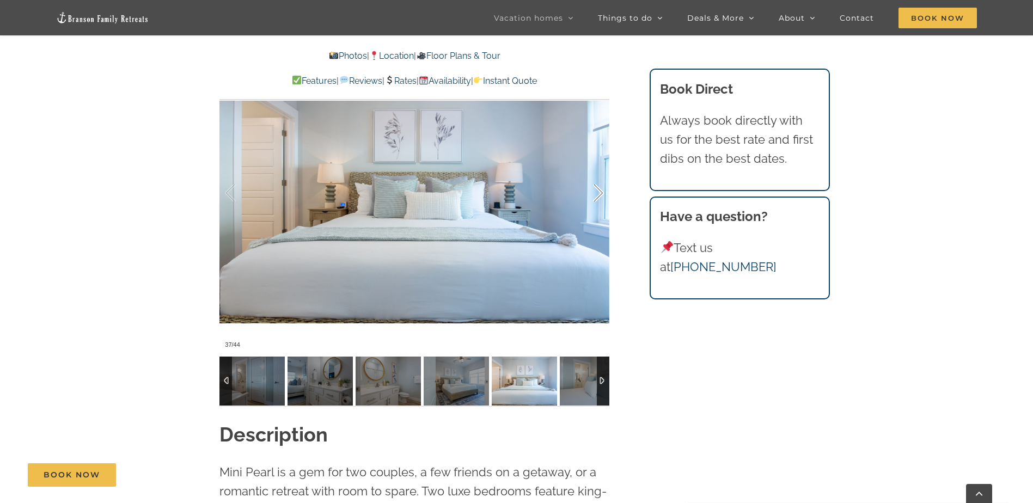
click at [595, 198] on div at bounding box center [587, 194] width 34 height 68
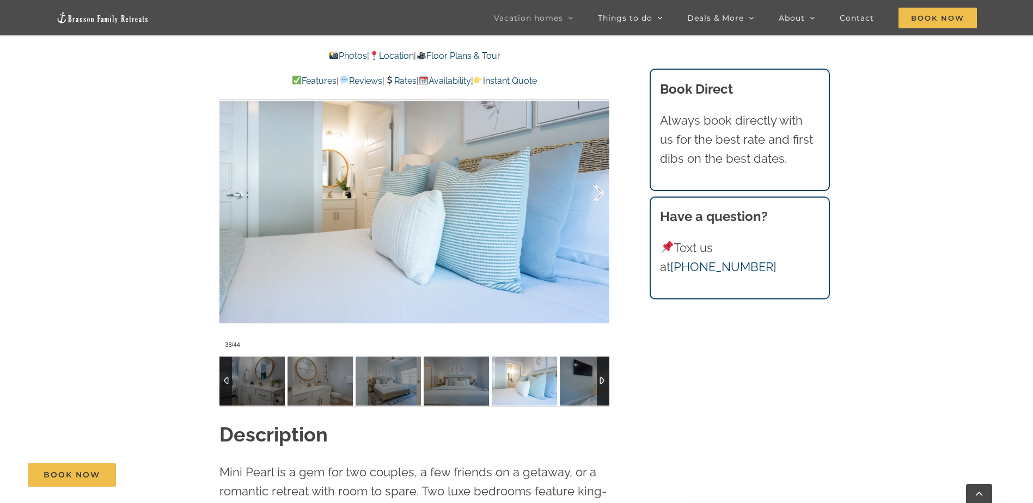
click at [595, 198] on div at bounding box center [587, 194] width 34 height 68
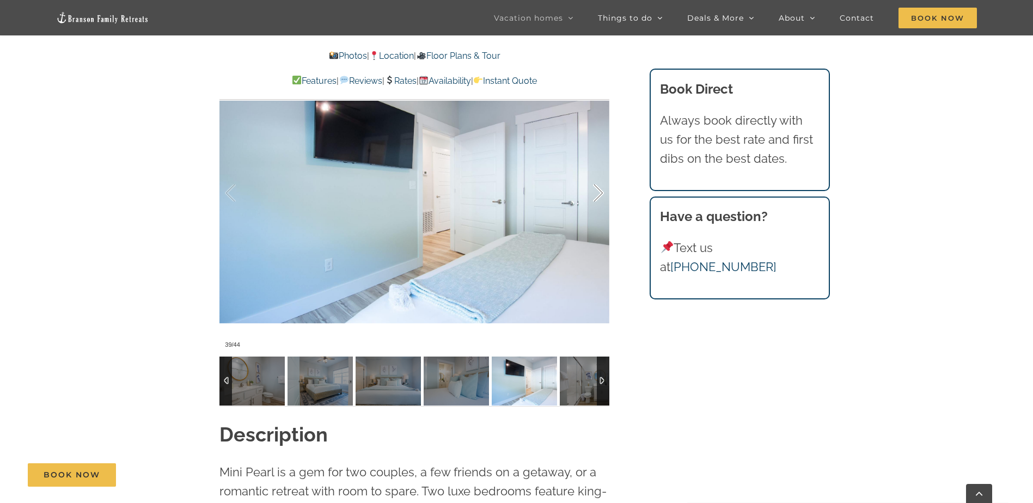
click at [595, 198] on div at bounding box center [587, 194] width 34 height 68
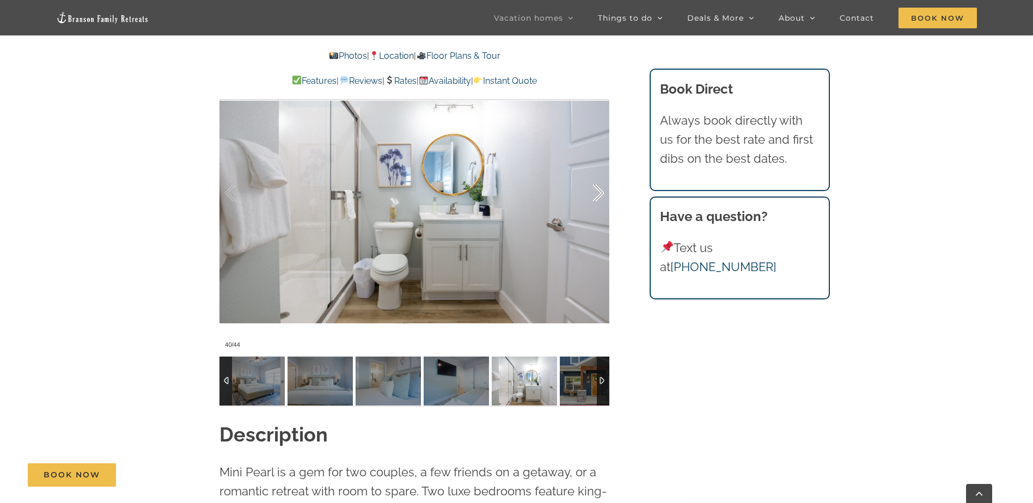
click at [595, 198] on div at bounding box center [587, 194] width 34 height 68
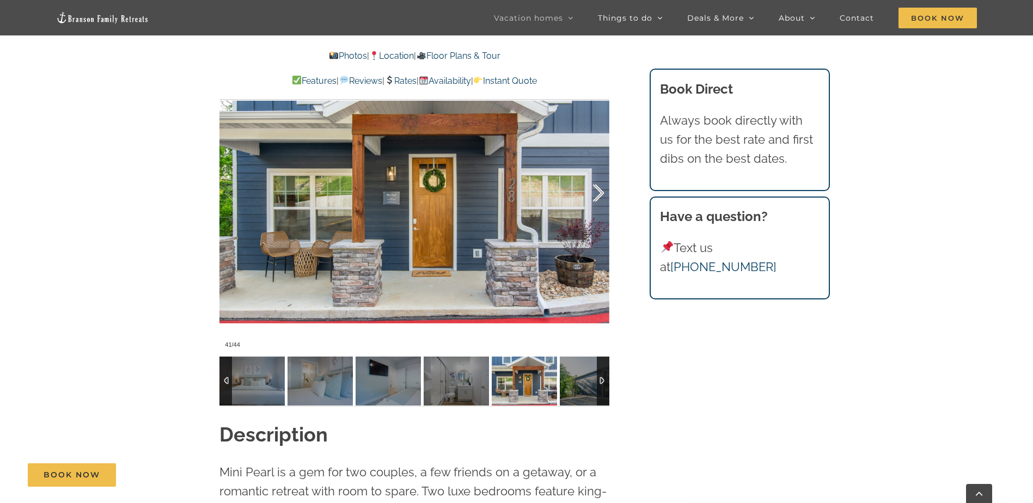
click at [595, 198] on div at bounding box center [587, 194] width 34 height 68
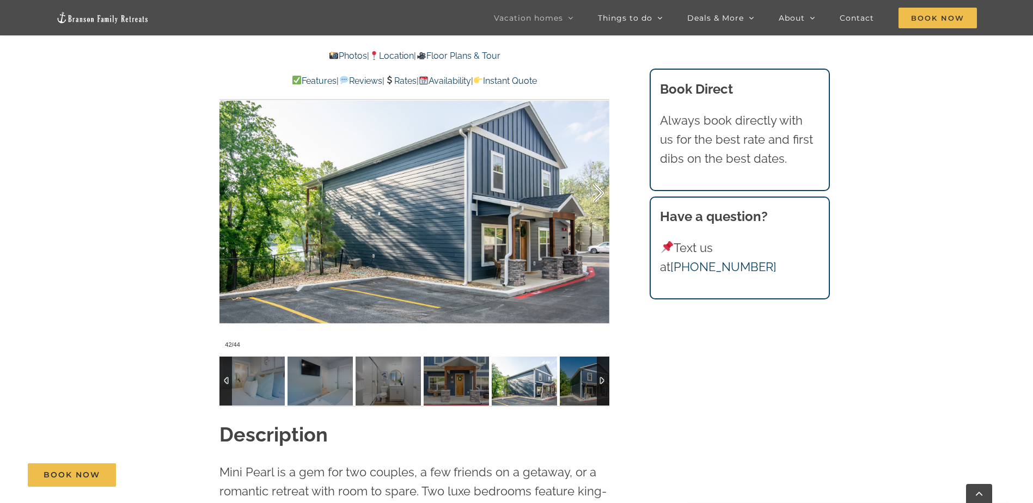
click at [595, 198] on div at bounding box center [587, 194] width 34 height 68
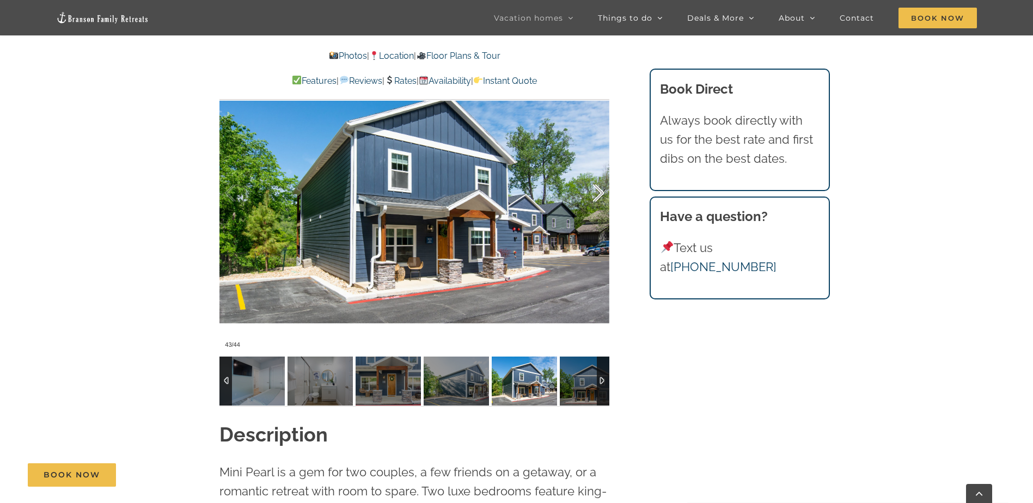
click at [595, 198] on div at bounding box center [587, 194] width 34 height 68
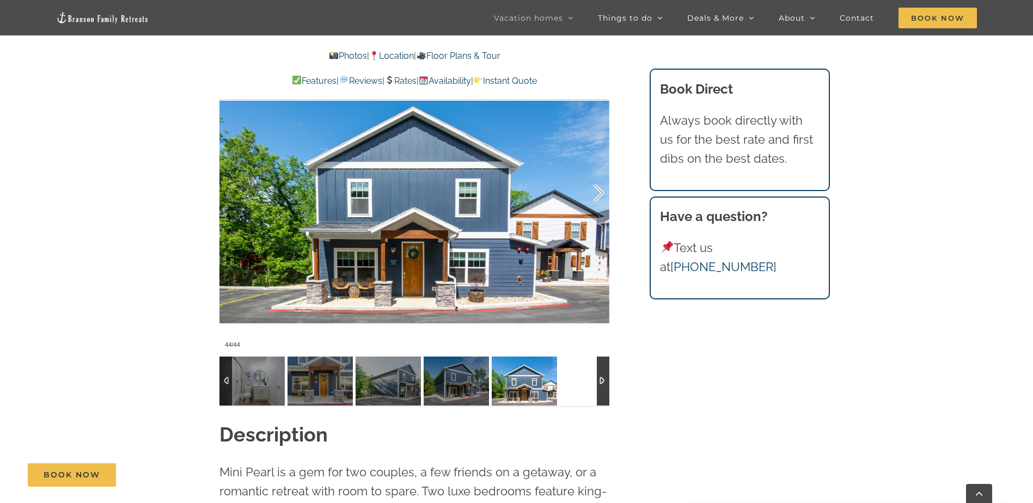
click at [595, 198] on div at bounding box center [587, 194] width 34 height 68
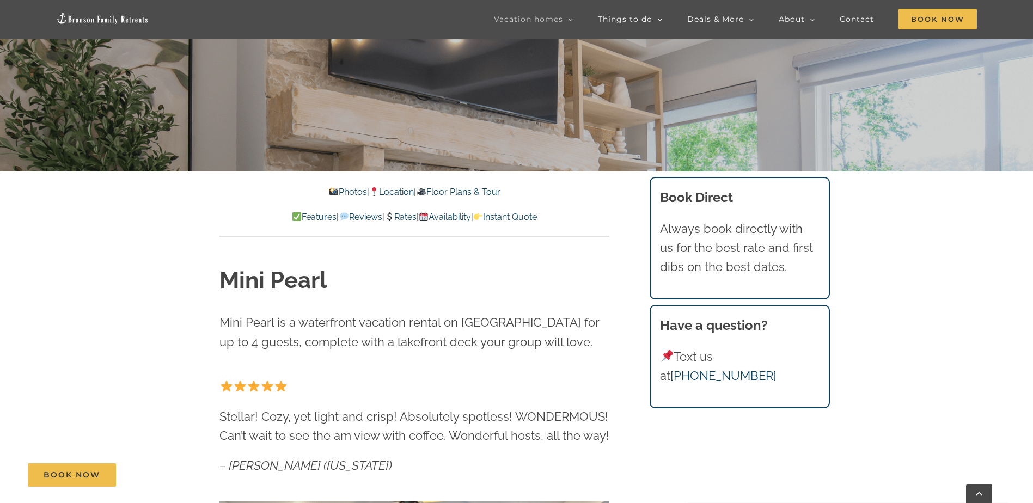
scroll to position [381, 0]
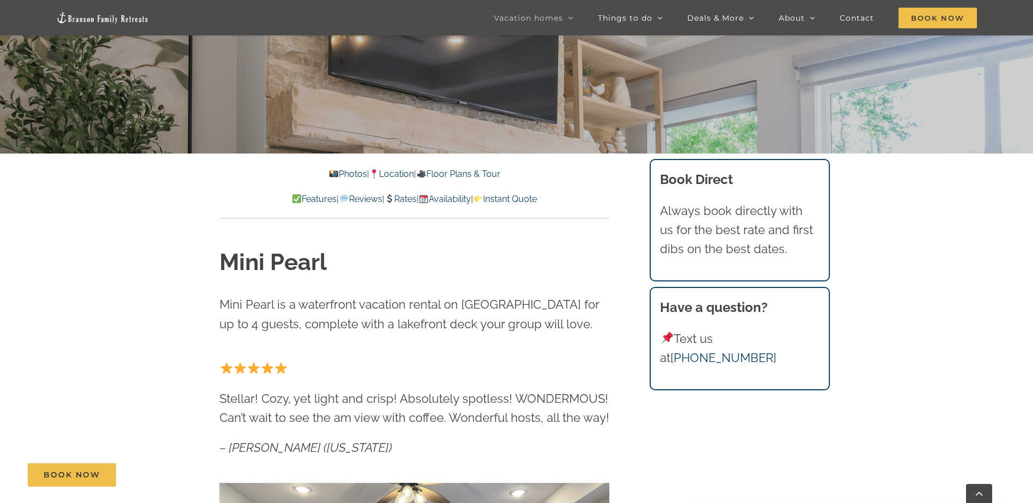
click at [469, 198] on link "Availability" at bounding box center [445, 199] width 52 height 10
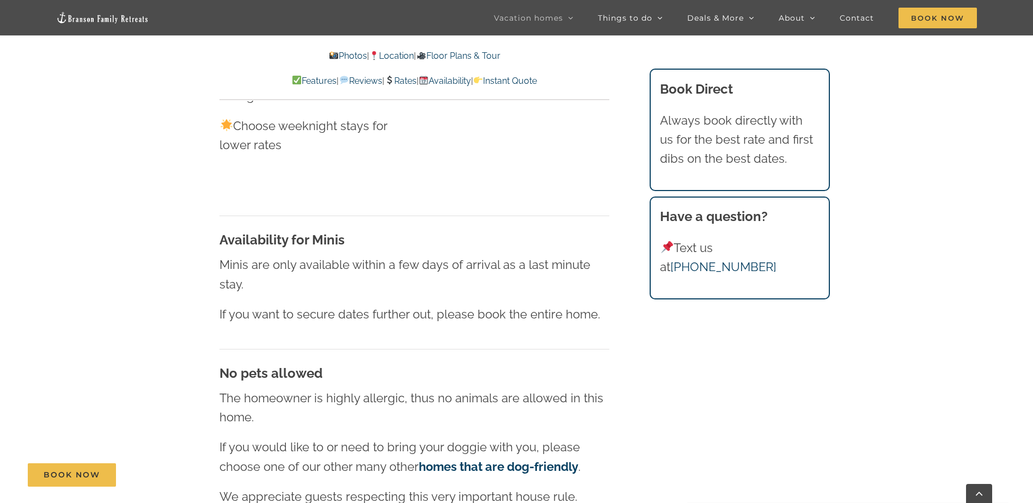
scroll to position [6136, 0]
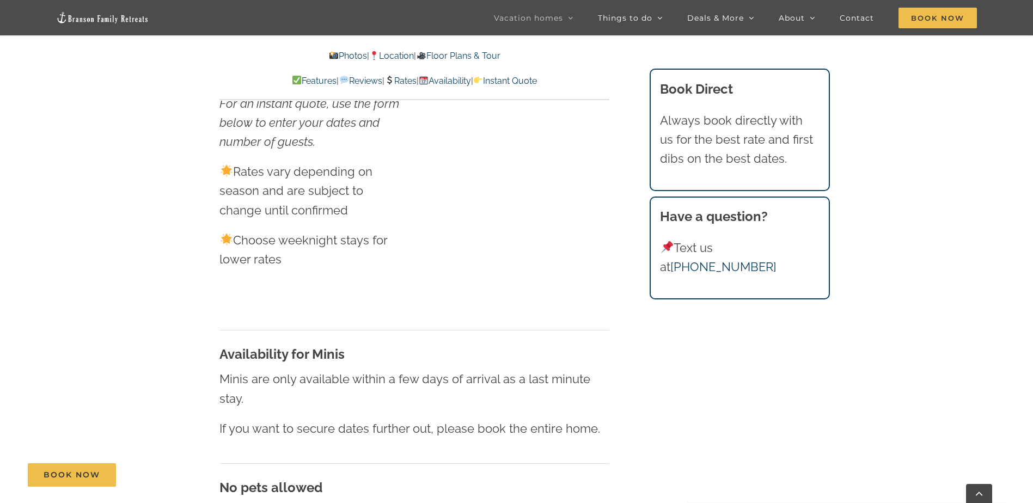
click at [410, 81] on link "Rates" at bounding box center [400, 81] width 32 height 10
click at [406, 78] on link "Rates" at bounding box center [400, 81] width 32 height 10
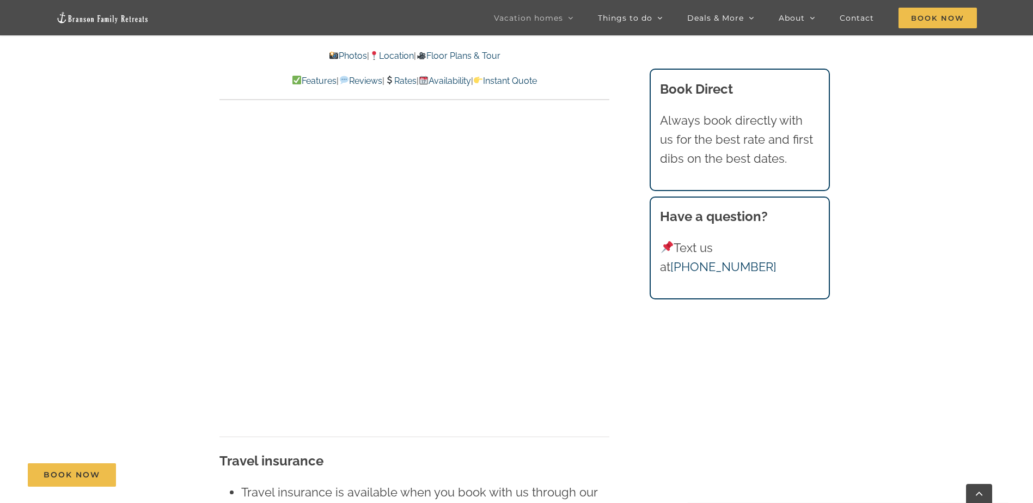
scroll to position [6789, 0]
